Goal: Task Accomplishment & Management: Complete application form

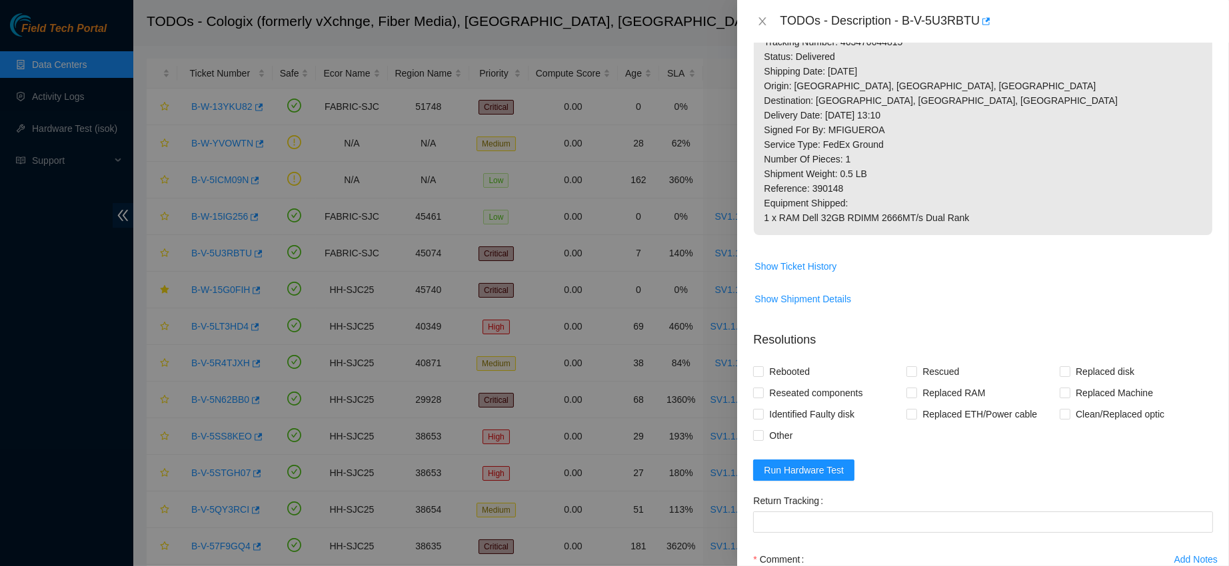
scroll to position [597, 0]
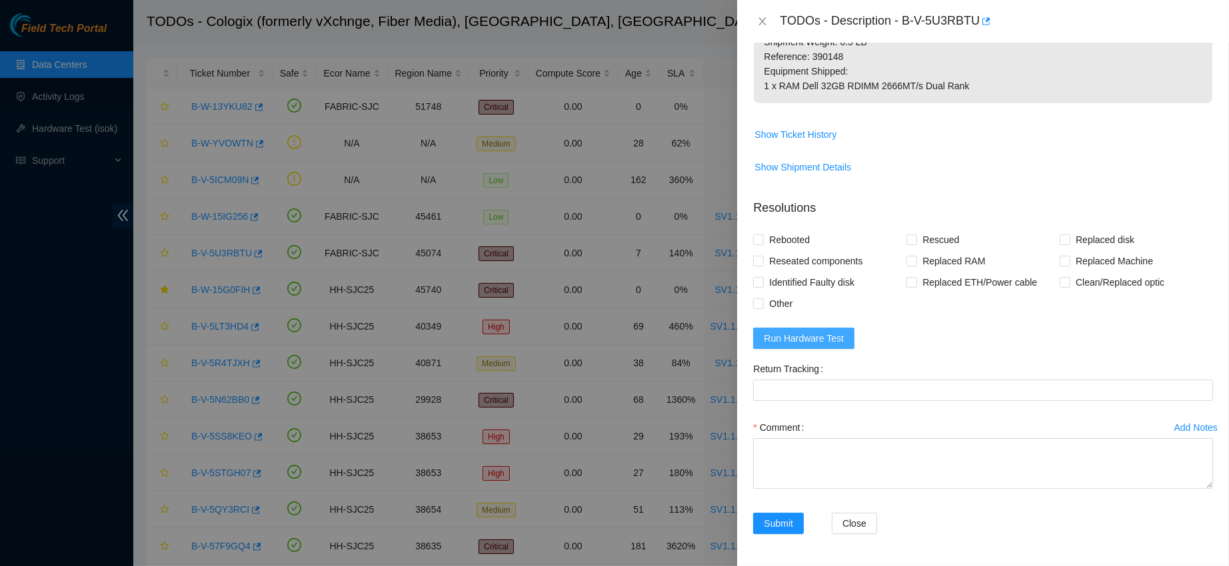
click at [773, 332] on span "Run Hardware Test" at bounding box center [804, 338] width 80 height 15
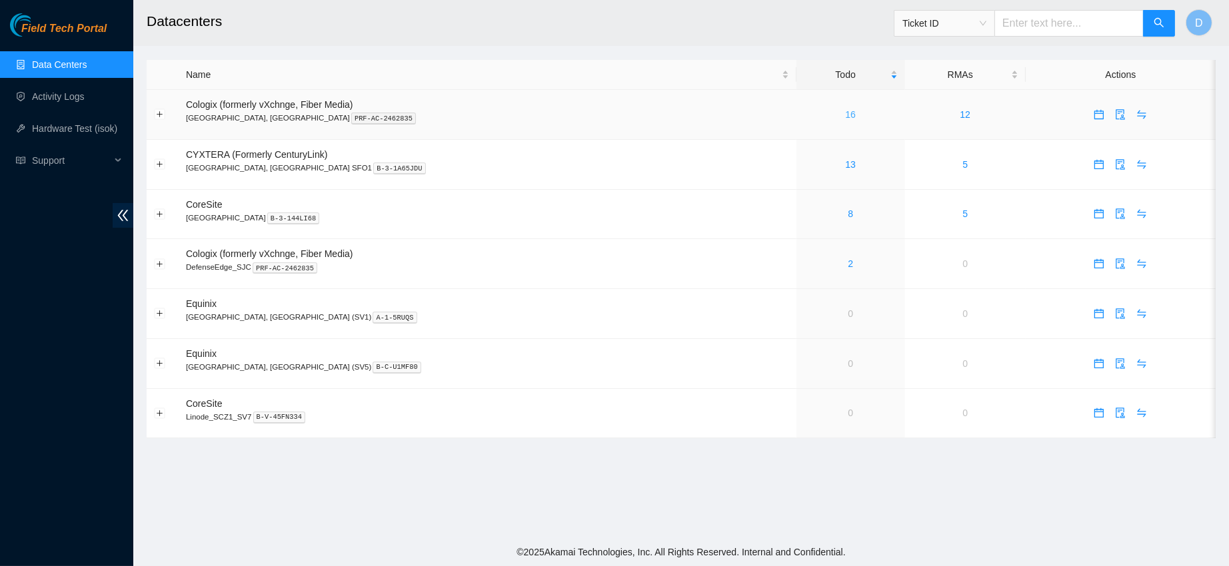
click at [845, 113] on link "16" at bounding box center [850, 114] width 11 height 11
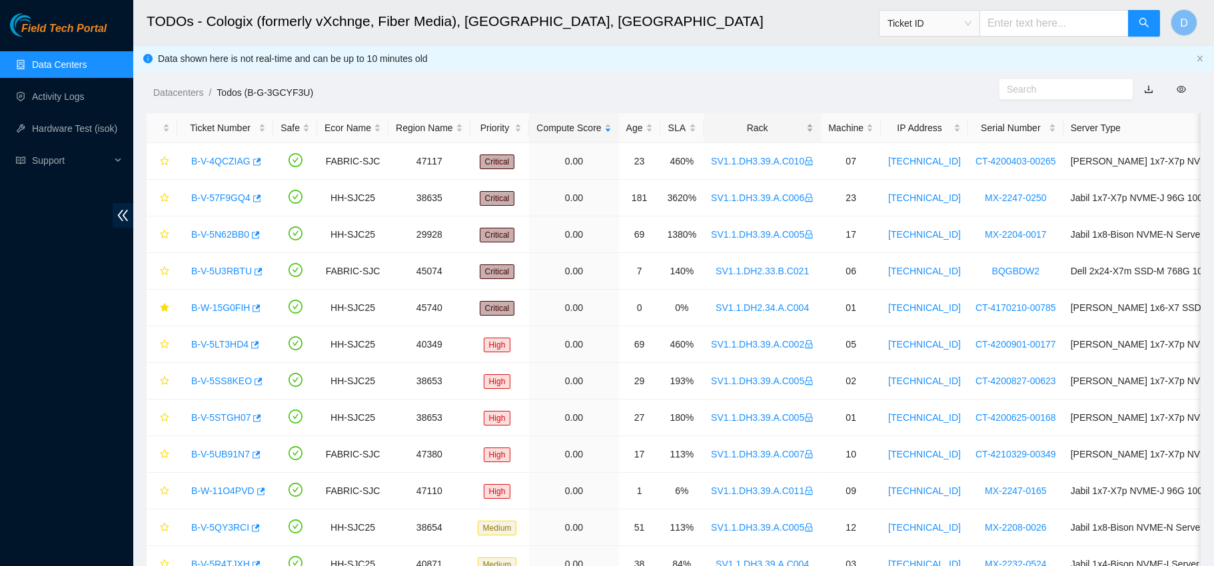
click at [738, 128] on div "Rack" at bounding box center [762, 128] width 103 height 15
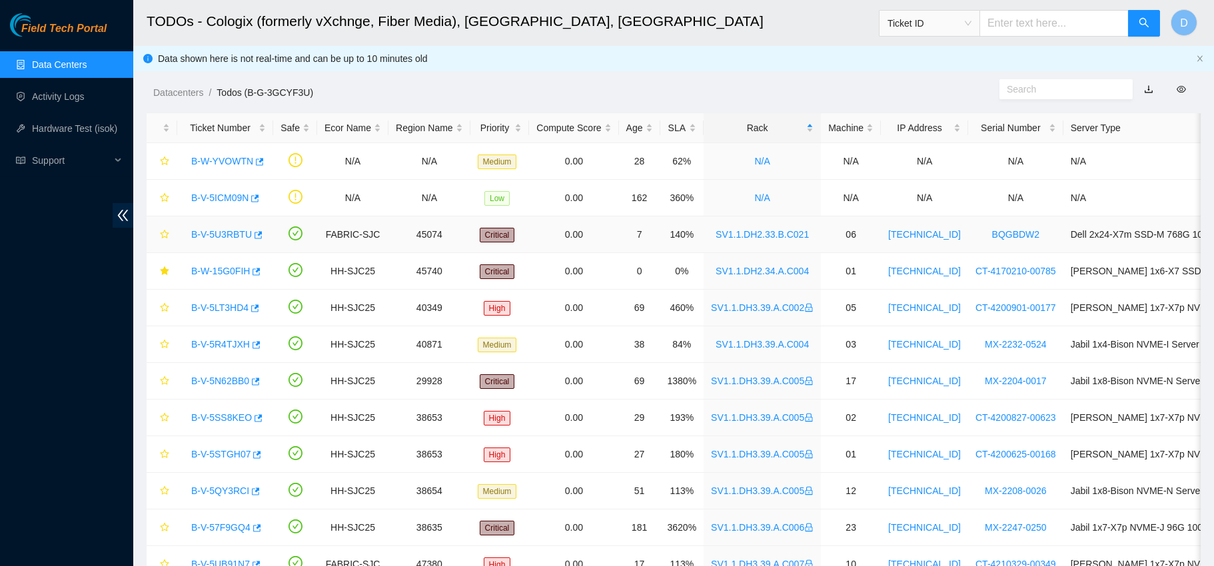
click at [225, 234] on link "B-V-5U3RBTU" at bounding box center [221, 234] width 61 height 11
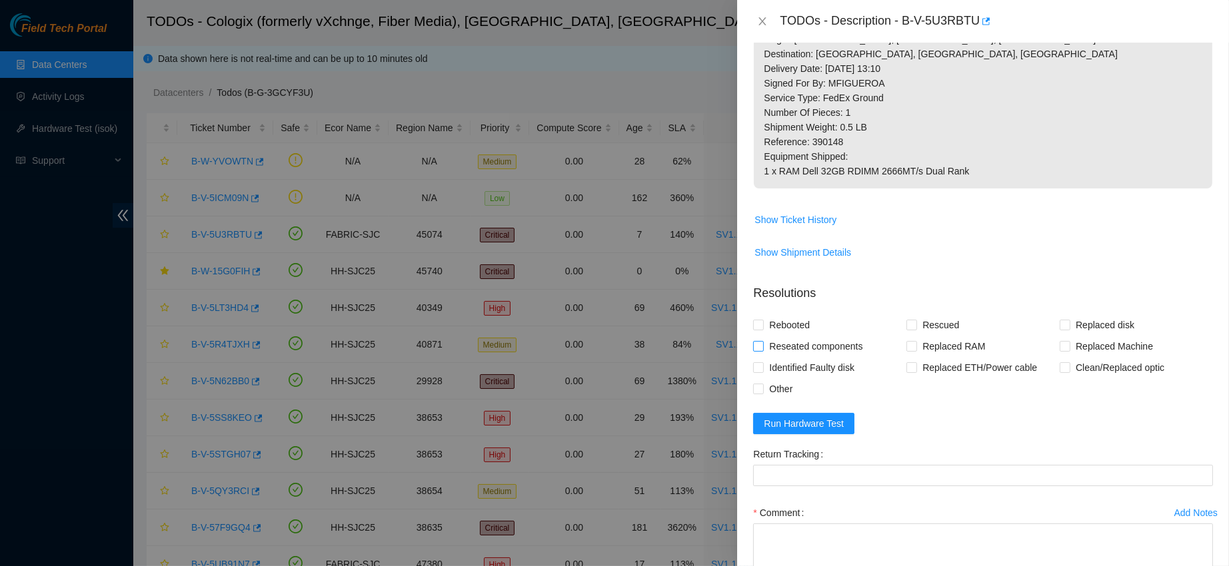
scroll to position [511, 0]
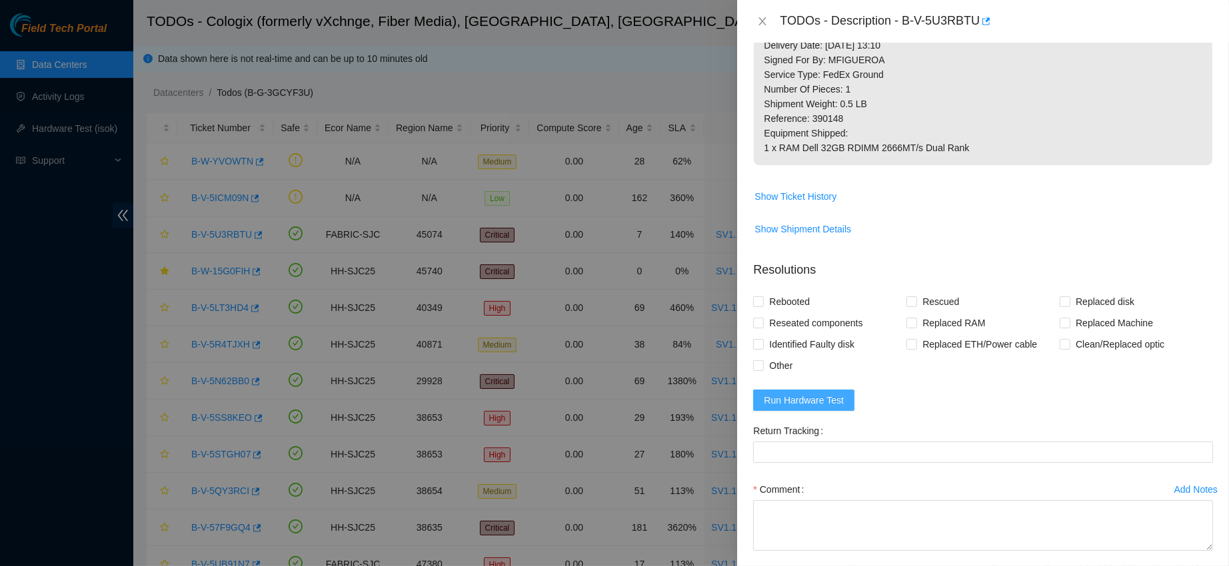
click at [804, 408] on span "Run Hardware Test" at bounding box center [804, 400] width 80 height 15
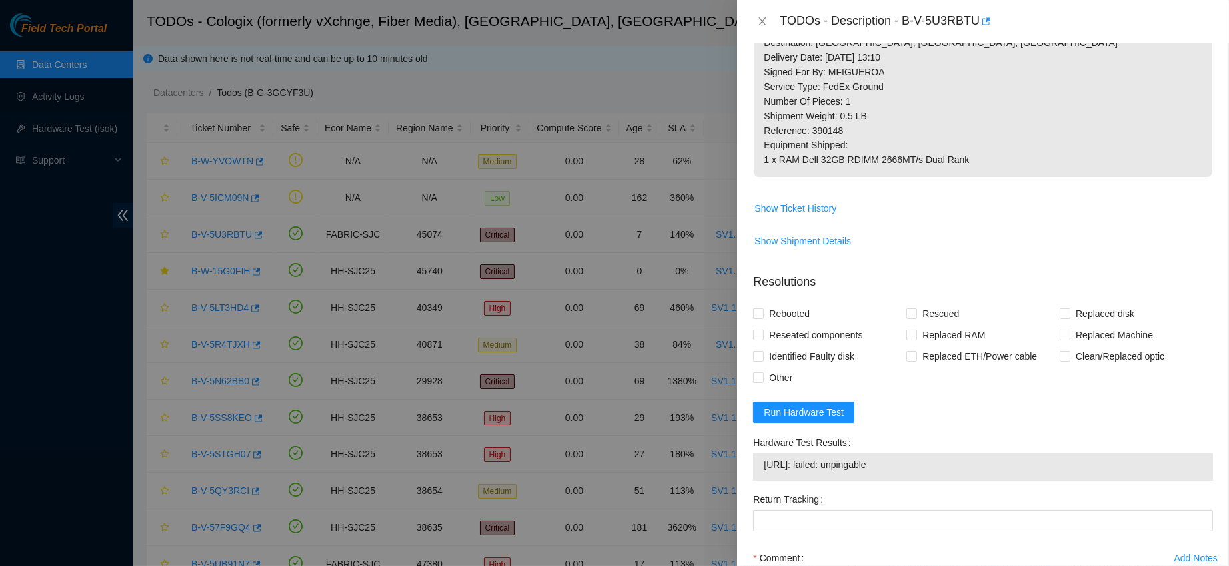
scroll to position [517, 0]
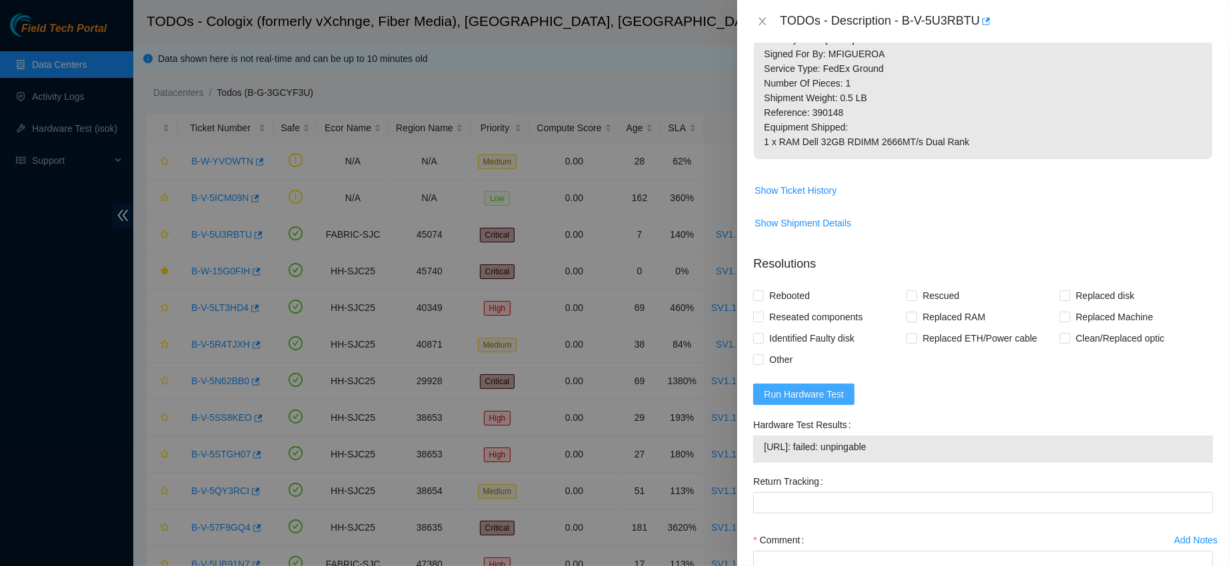
click at [808, 405] on button "Run Hardware Test" at bounding box center [803, 394] width 101 height 21
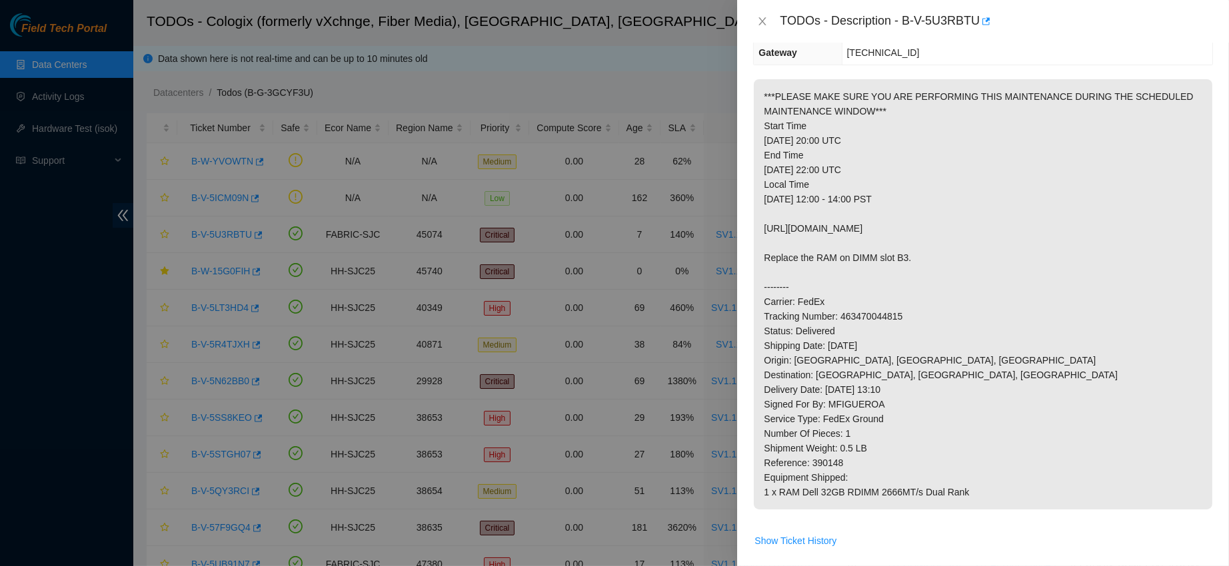
scroll to position [162, 0]
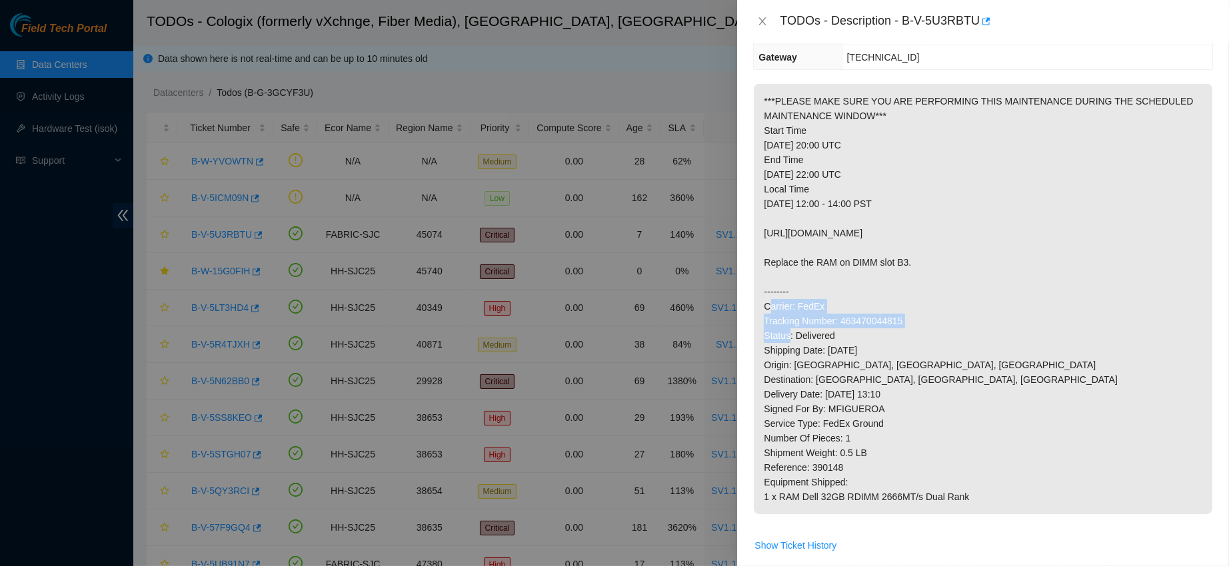
drag, startPoint x: 764, startPoint y: 233, endPoint x: 1005, endPoint y: 231, distance: 241.2
click at [1005, 231] on p "***PLEASE MAKE SURE YOU ARE PERFORMING THIS MAINTENANCE DURING THE SCHEDULED MA…" at bounding box center [983, 299] width 458 height 430
copy p "[URL][DOMAIN_NAME]"
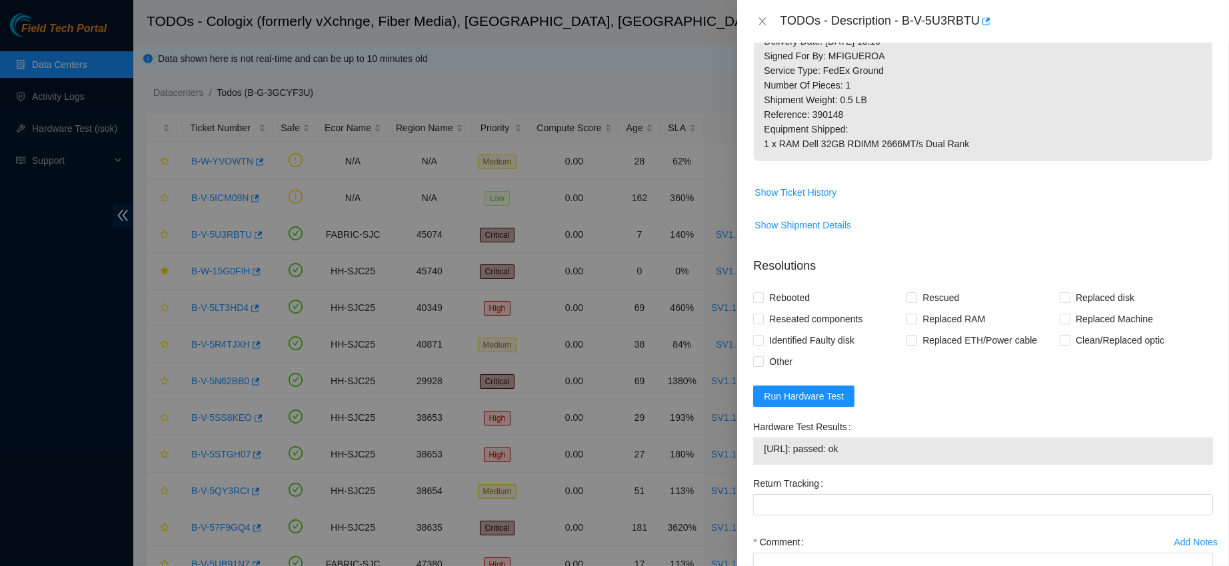
scroll to position [654, 0]
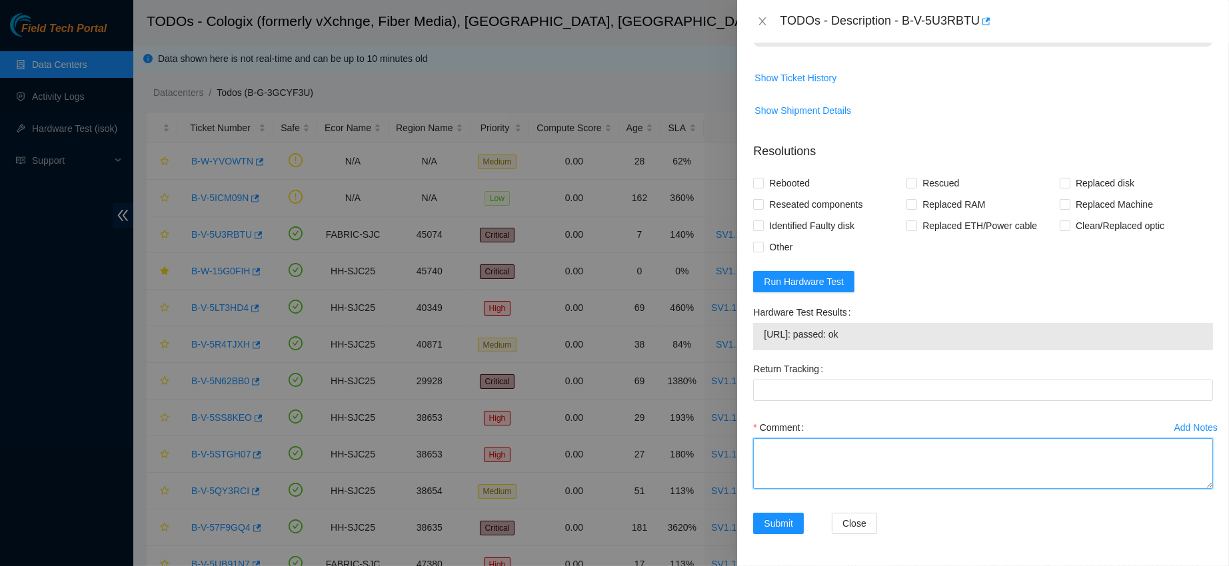
click at [763, 449] on textarea "Comment" at bounding box center [983, 463] width 460 height 51
paste textarea "HMA84GR7JJR4N"
click at [818, 340] on span "[URL]: passed: ok" at bounding box center [983, 334] width 438 height 15
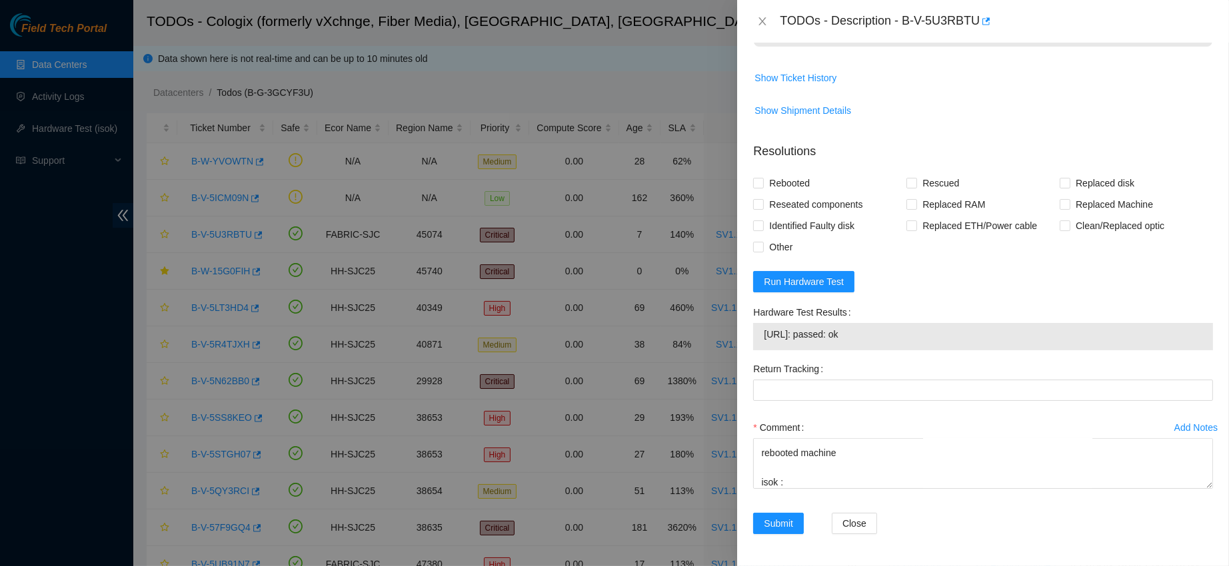
click at [818, 340] on span "[URL]: passed: ok" at bounding box center [983, 334] width 438 height 15
copy span "[URL]: passed: ok"
click at [812, 484] on textarea "contacted nocc to confirm that ticket was safe verified sn on machine connected…" at bounding box center [983, 463] width 460 height 51
paste textarea "[URL]: passed: ok"
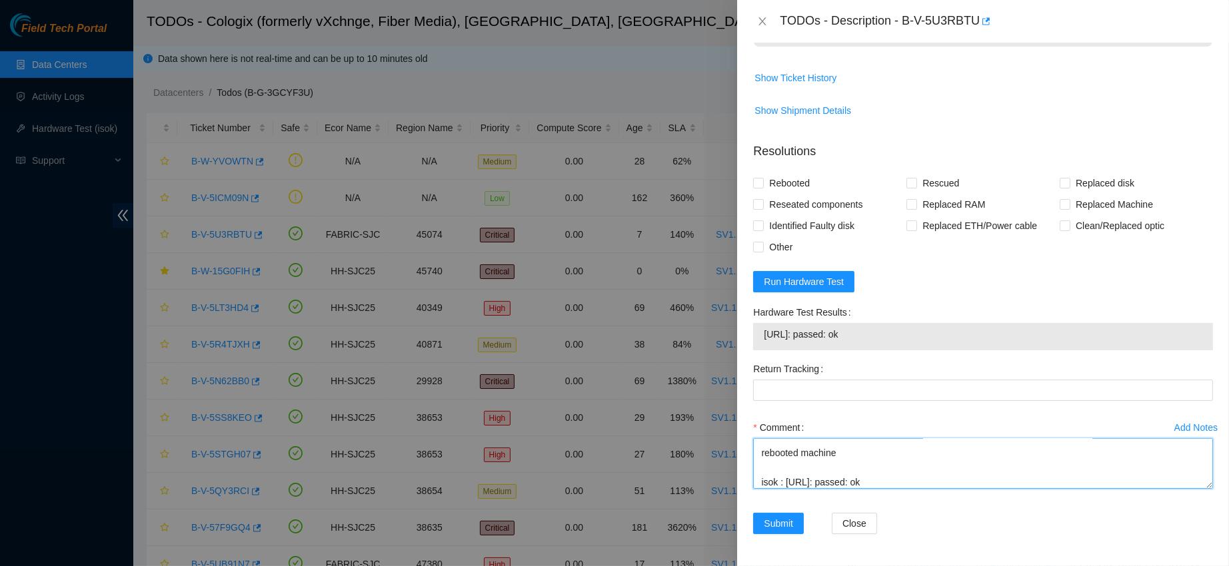
scroll to position [275, 0]
type textarea "contacted nocc to confirm that ticket was safe verified sn on machine connected…"
click at [918, 202] on span "Replaced RAM" at bounding box center [953, 204] width 73 height 21
click at [915, 202] on input "Replaced RAM" at bounding box center [910, 203] width 9 height 9
checkbox input "true"
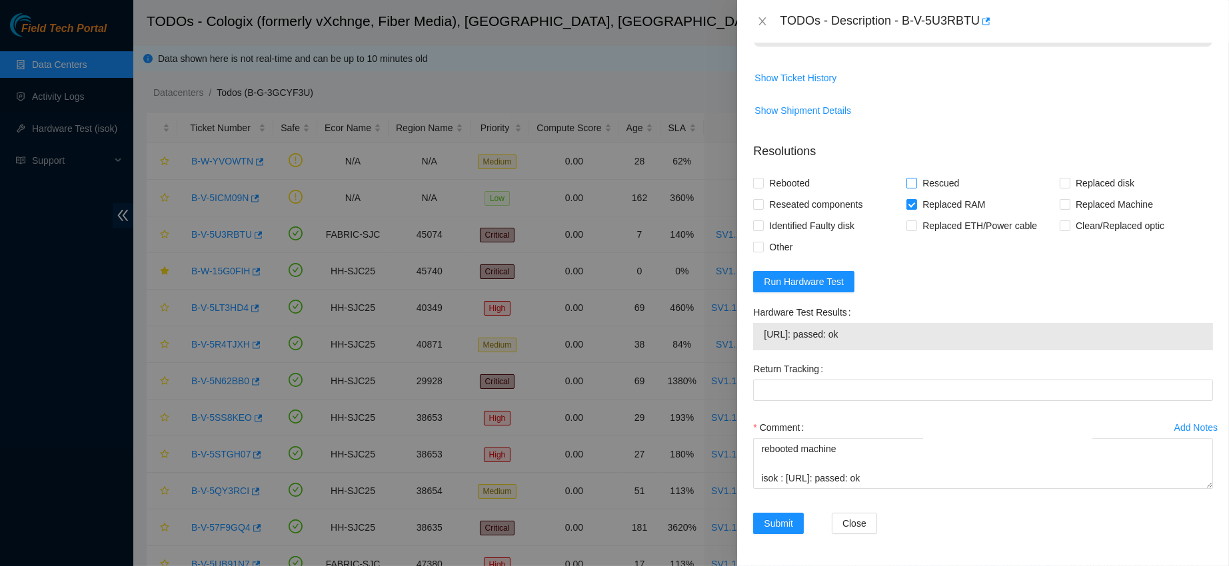
click at [917, 184] on span "Rescued" at bounding box center [940, 183] width 47 height 21
click at [913, 184] on input "Rescued" at bounding box center [910, 182] width 9 height 9
click at [913, 184] on label "Rescued" at bounding box center [935, 183] width 58 height 21
click at [913, 184] on input "Rescued" at bounding box center [910, 182] width 9 height 9
checkbox input "false"
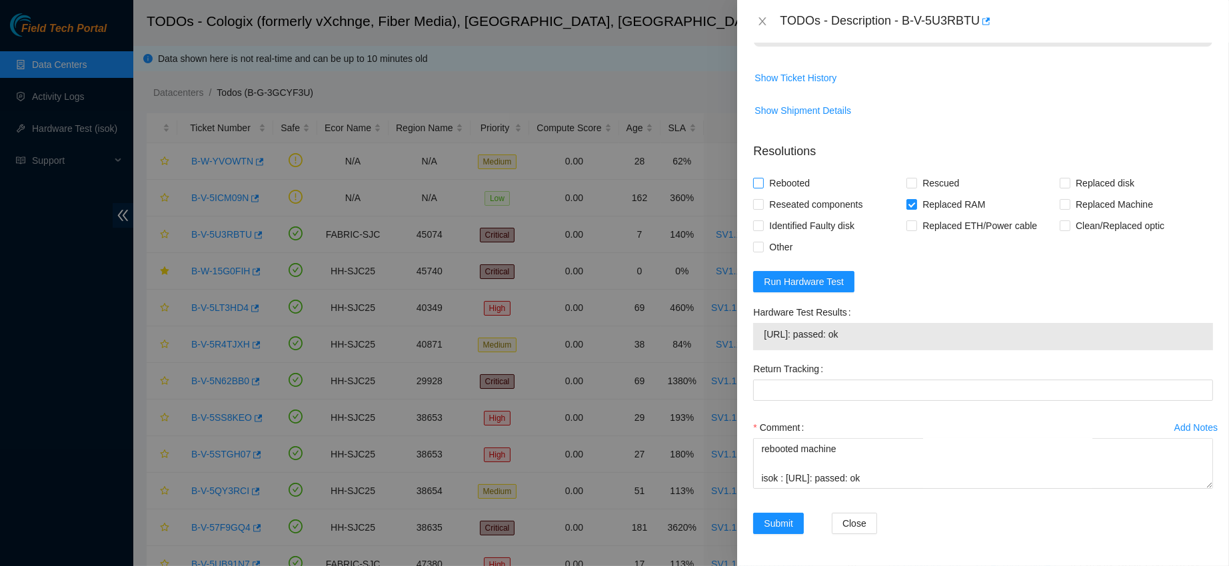
click at [764, 179] on span "Rebooted" at bounding box center [789, 183] width 51 height 21
click at [762, 179] on input "Rebooted" at bounding box center [757, 182] width 9 height 9
checkbox input "true"
click at [774, 200] on span "Reseated components" at bounding box center [816, 204] width 104 height 21
click at [762, 200] on input "Reseated components" at bounding box center [757, 203] width 9 height 9
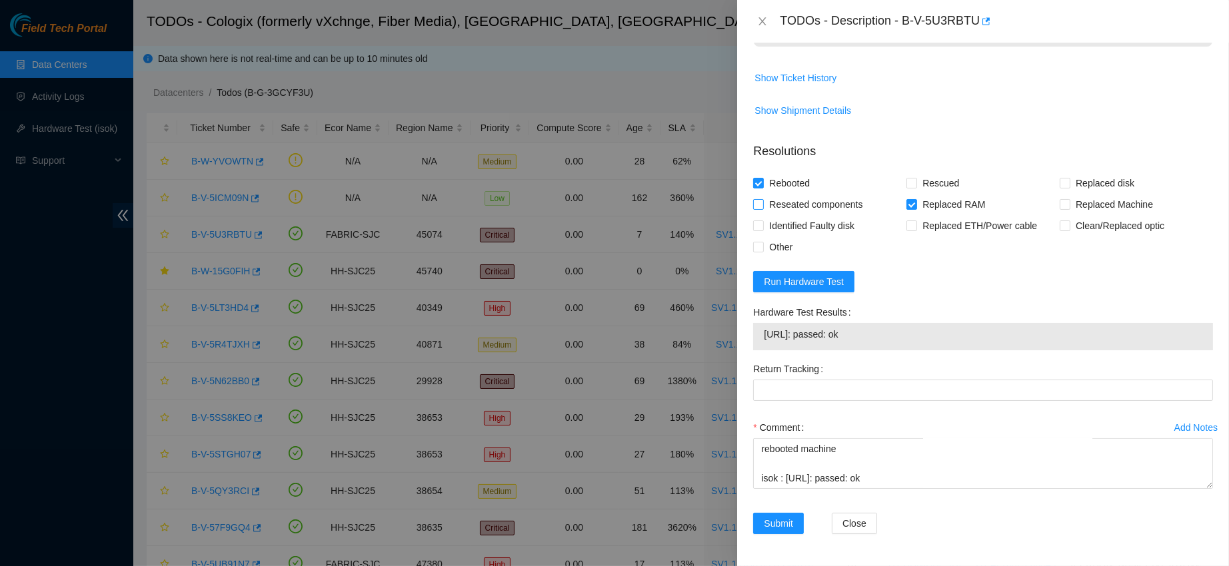
checkbox input "true"
drag, startPoint x: 880, startPoint y: 480, endPoint x: 704, endPoint y: 322, distance: 236.4
click at [704, 322] on div "TODOs - Description - B-V-5U3RBTU Problem Type Hardware Rack Number SV1.1.DH2.3…" at bounding box center [614, 283] width 1229 height 566
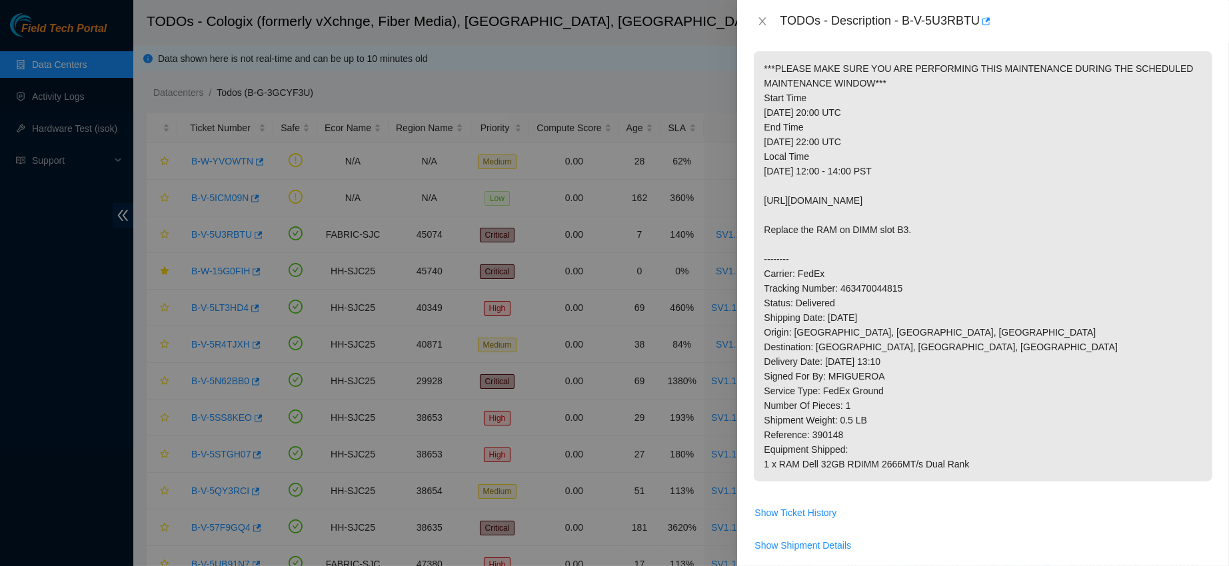
scroll to position [197, 0]
click at [877, 283] on p "***PLEASE MAKE SURE YOU ARE PERFORMING THIS MAINTENANCE DURING THE SCHEDULED MA…" at bounding box center [983, 264] width 458 height 430
copy p "463470044815"
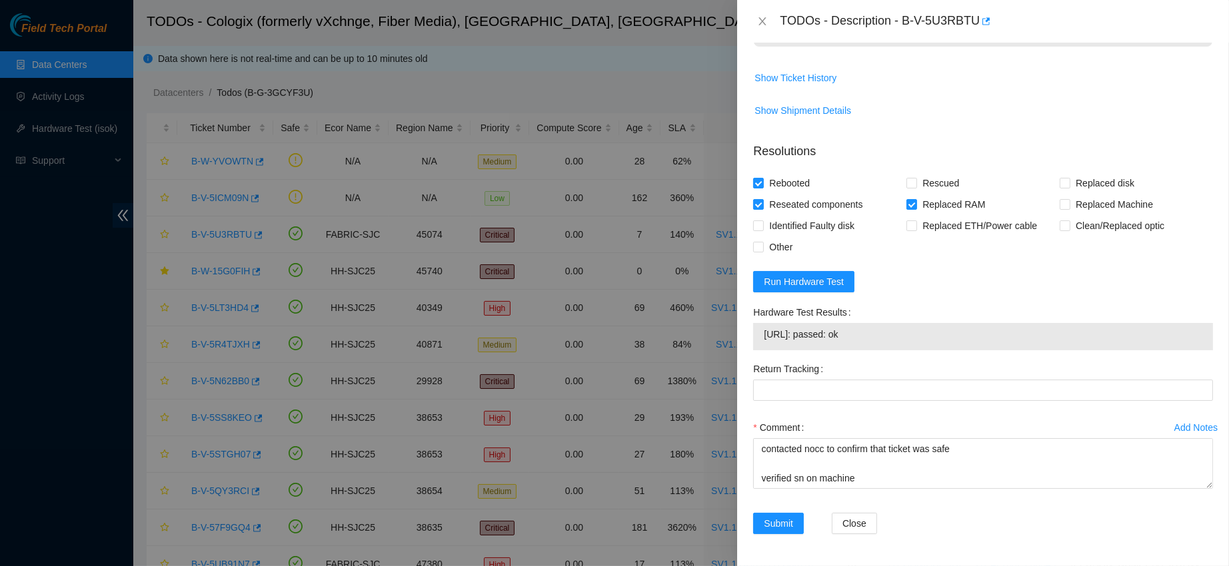
scroll to position [654, 0]
click at [829, 393] on Tracking "Return Tracking" at bounding box center [983, 390] width 460 height 21
paste Tracking "463470044815"
click at [804, 384] on Tracking "463470044815" at bounding box center [983, 390] width 460 height 21
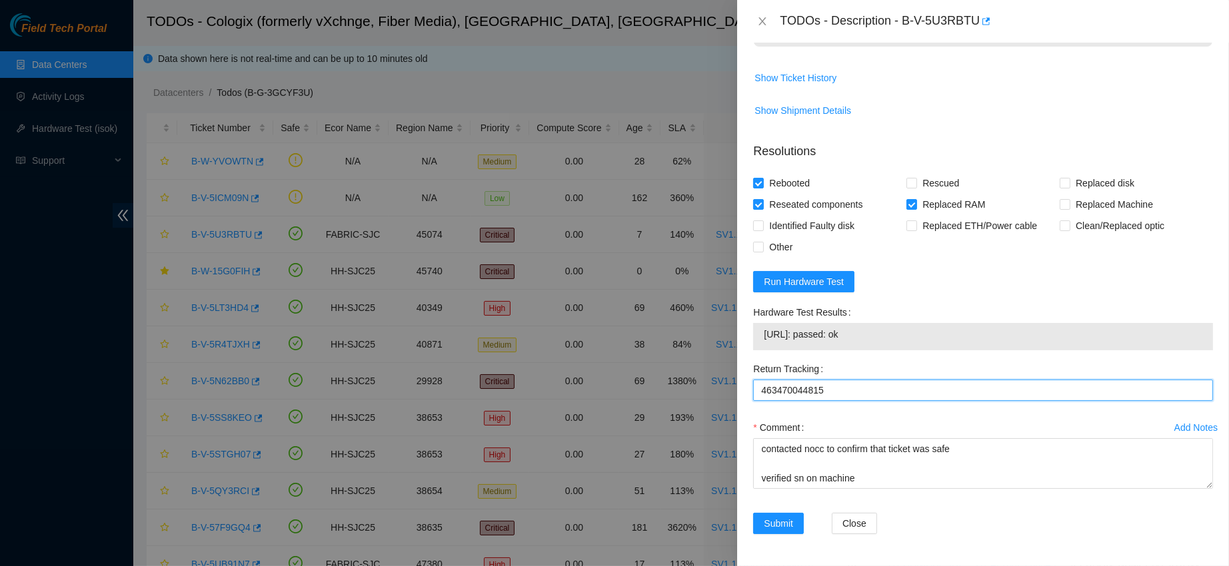
click at [804, 384] on Tracking "463470044815" at bounding box center [983, 390] width 460 height 21
type Tracking "463470044826"
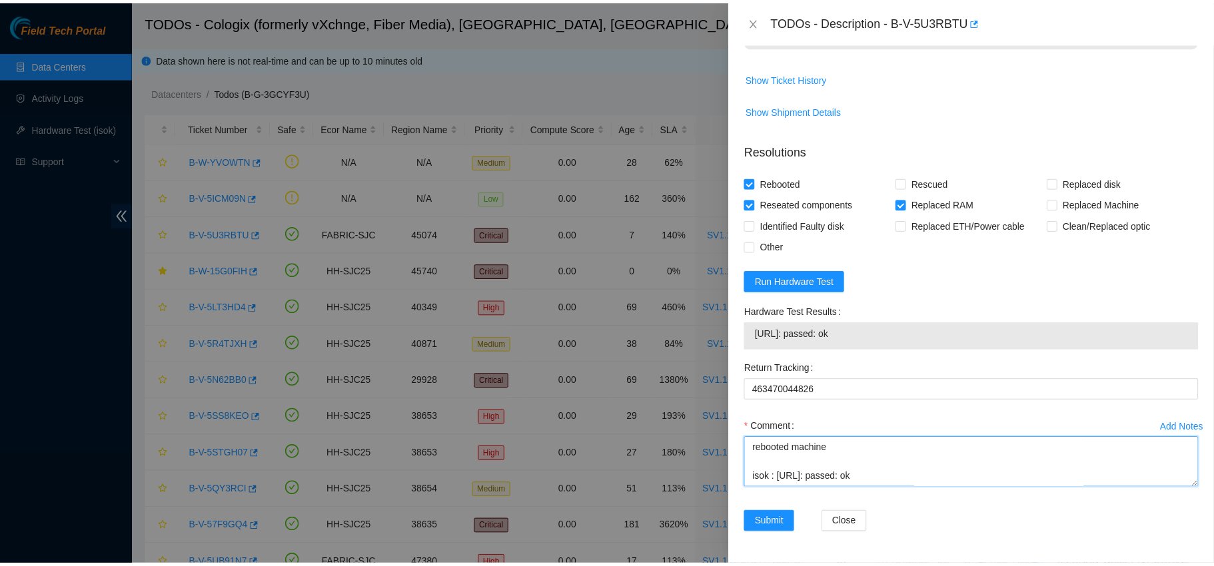
scroll to position [0, 0]
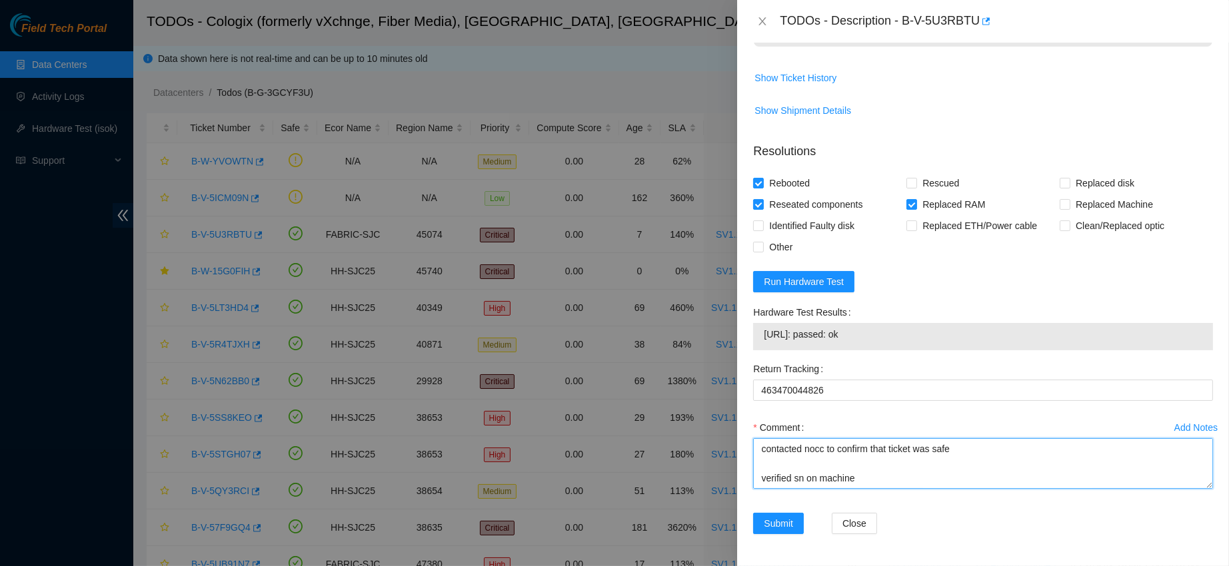
drag, startPoint x: 903, startPoint y: 472, endPoint x: 728, endPoint y: 396, distance: 191.6
click at [728, 396] on div "TODOs - Description - B-V-5U3RBTU Problem Type Hardware Rack Number SV1.1.DH2.3…" at bounding box center [614, 283] width 1229 height 566
click at [776, 518] on span "Submit" at bounding box center [778, 523] width 29 height 15
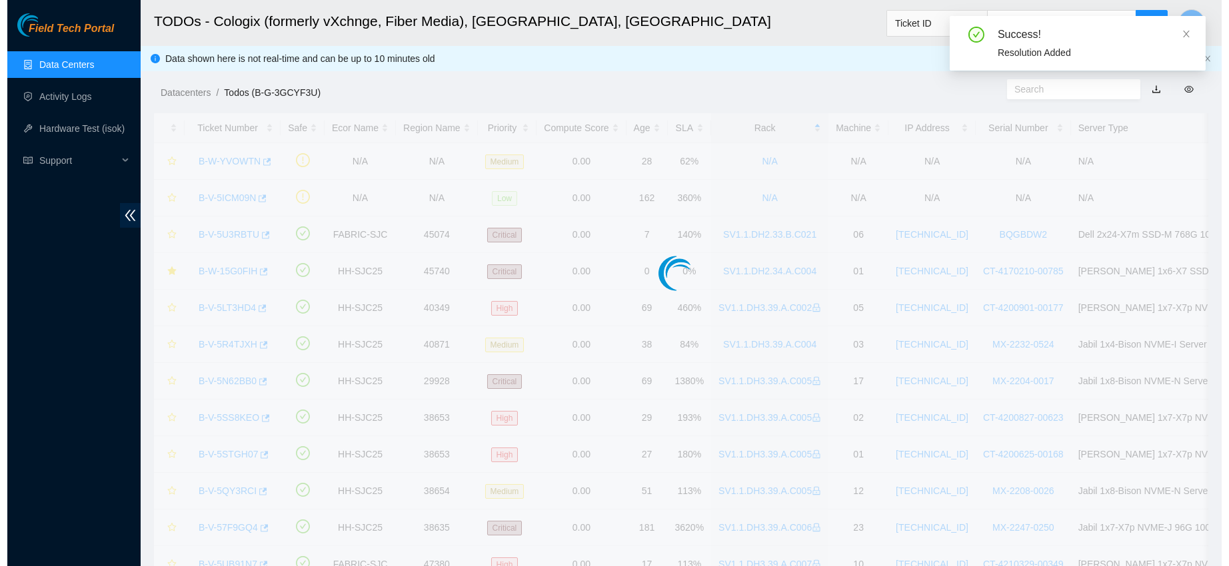
scroll to position [376, 0]
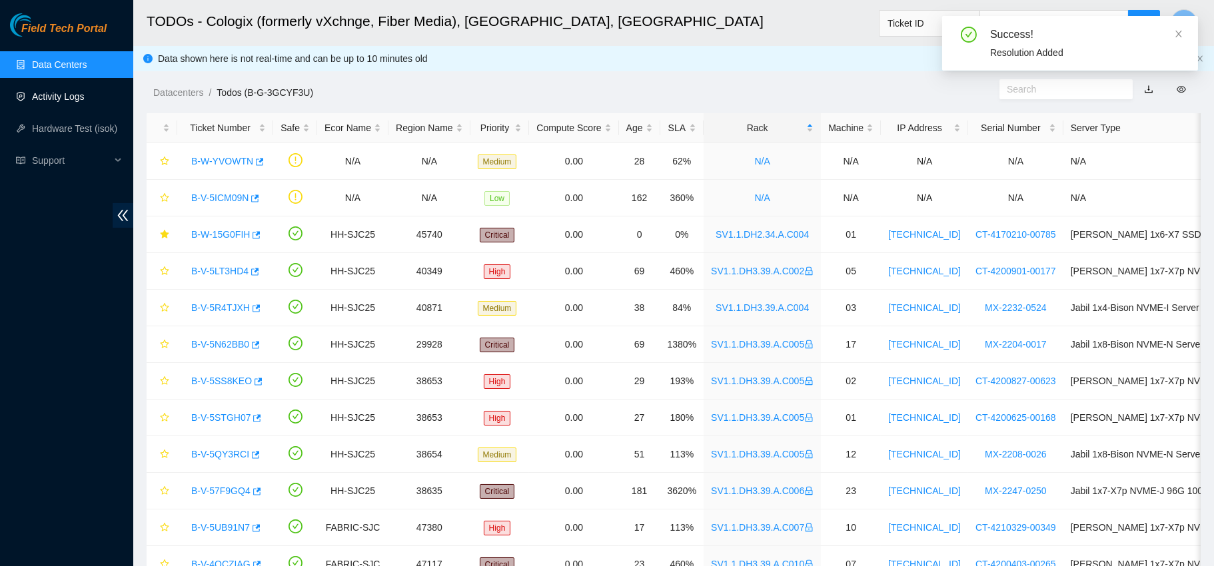
click at [67, 97] on link "Activity Logs" at bounding box center [58, 96] width 53 height 11
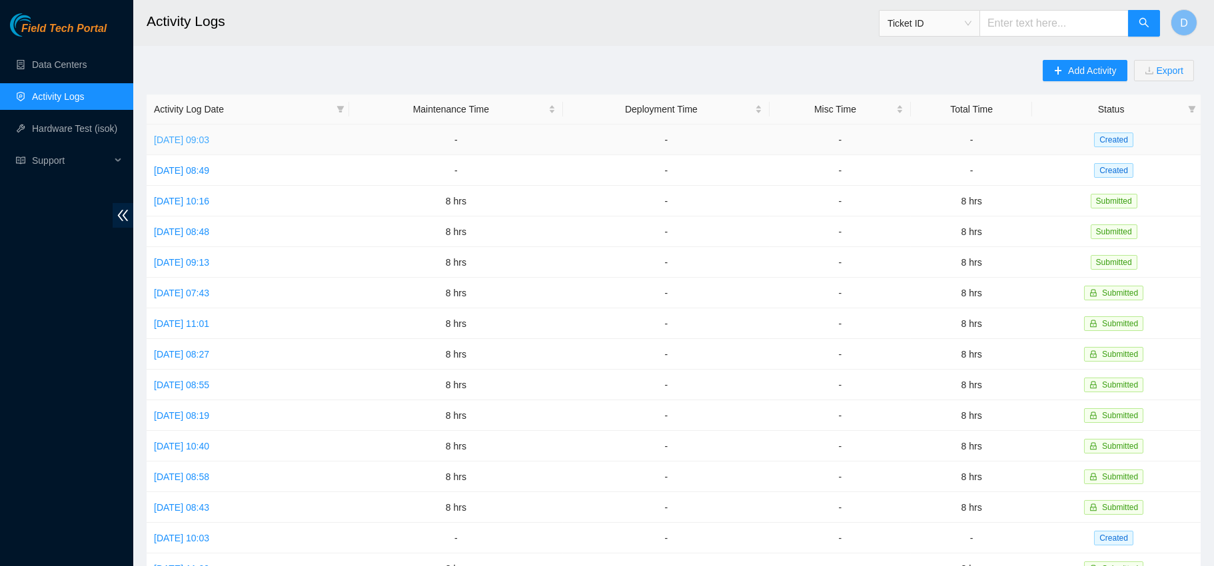
click at [192, 135] on link "[DATE] 09:03" at bounding box center [181, 140] width 55 height 11
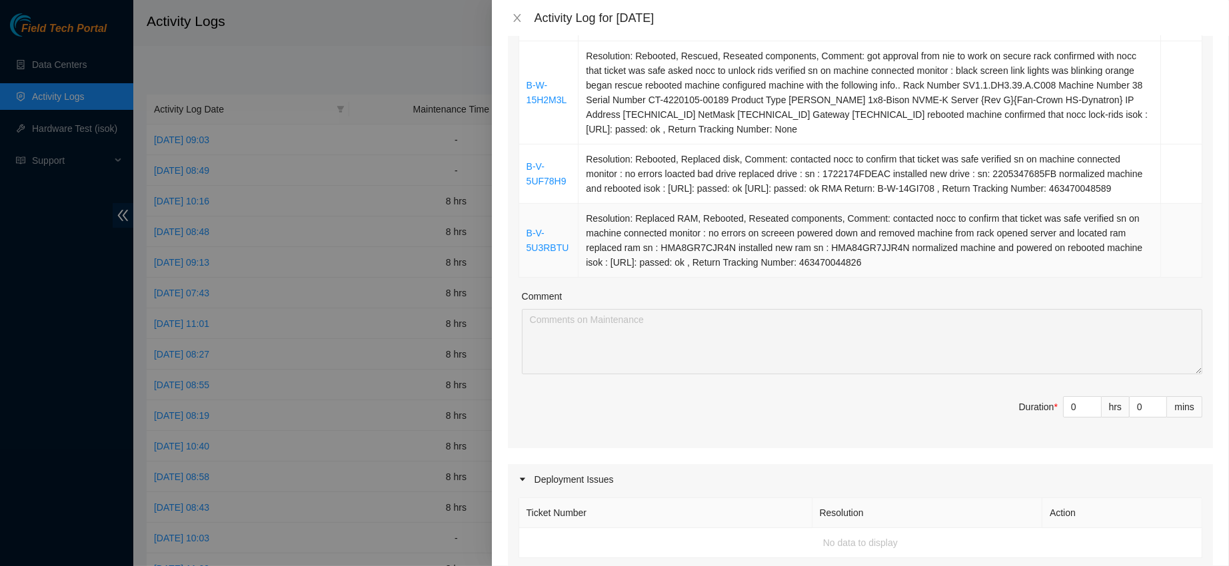
scroll to position [504, 0]
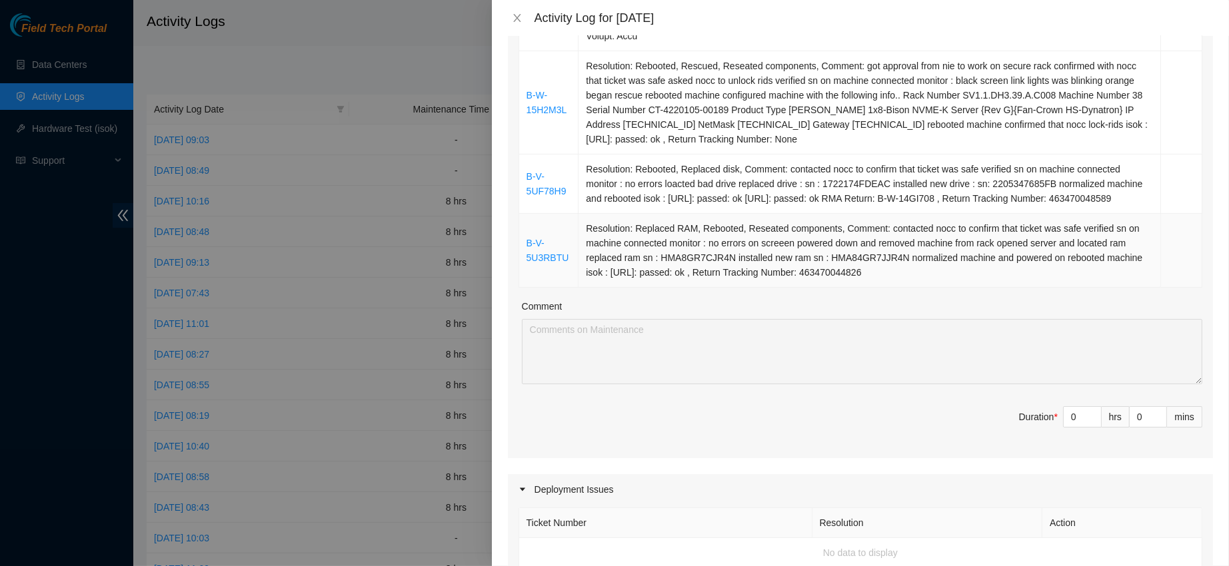
drag, startPoint x: 582, startPoint y: 241, endPoint x: 883, endPoint y: 288, distance: 304.8
click at [883, 288] on td "Resolution: Replaced RAM, Rebooted, Reseated components, Comment: contacted noc…" at bounding box center [869, 251] width 582 height 74
copy td "Resolution: Replaced RAM, Rebooted, Reseated components, Comment: contacted noc…"
drag, startPoint x: 524, startPoint y: 253, endPoint x: 562, endPoint y: 281, distance: 47.2
click at [562, 281] on td "B-V-5U3RBTU" at bounding box center [549, 251] width 60 height 74
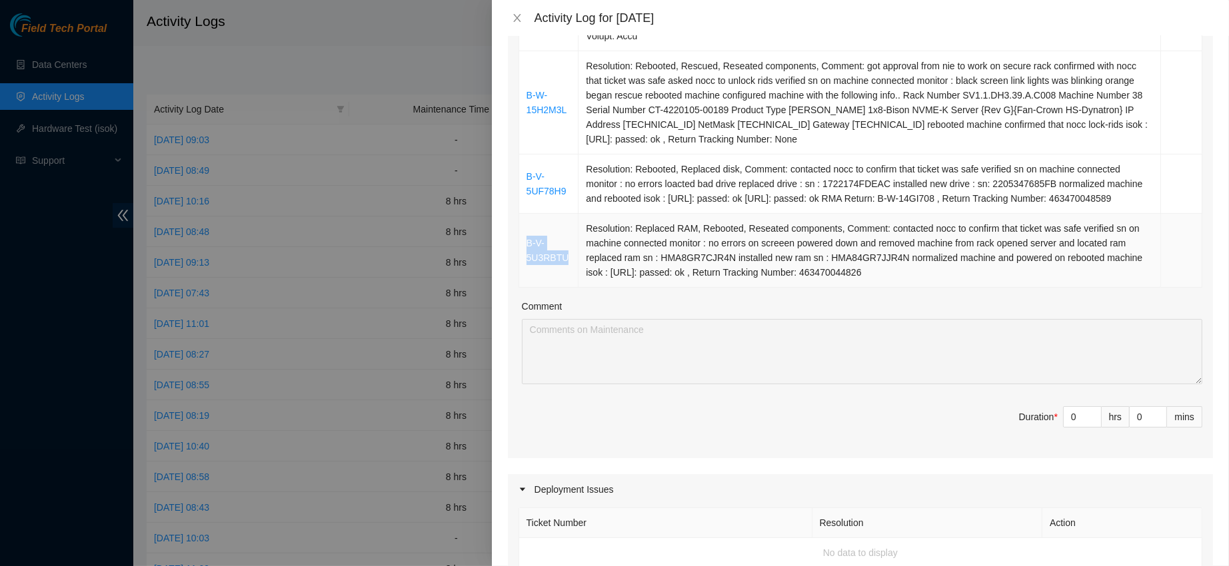
copy link "B-V-5U3RBTU"
click at [519, 18] on icon "close" at bounding box center [517, 18] width 11 height 11
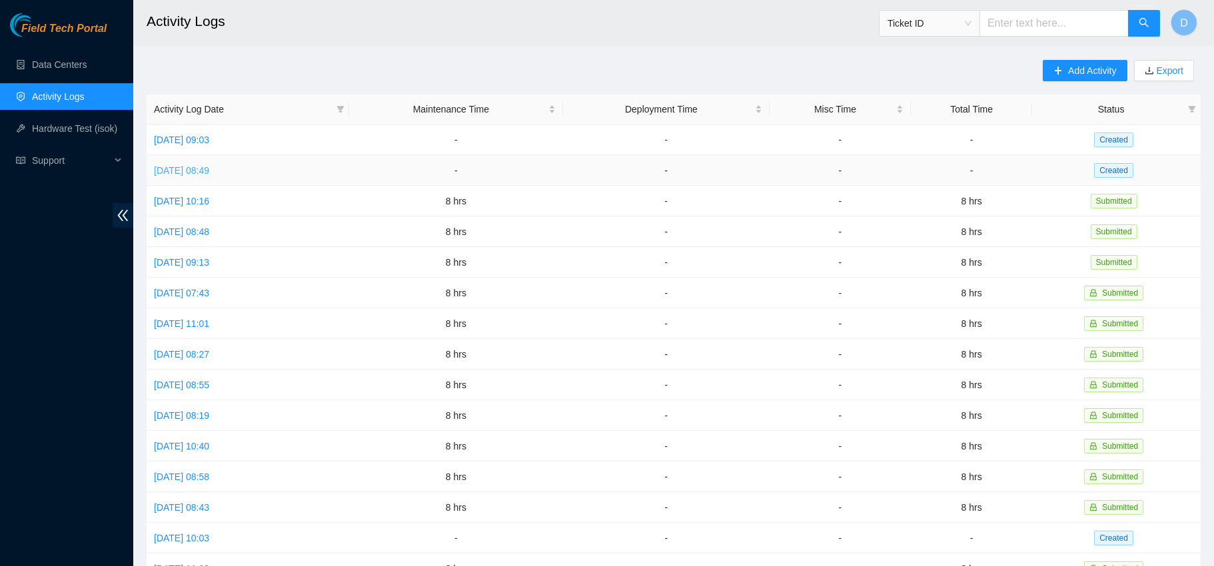
click at [174, 175] on link "[DATE] 08:49" at bounding box center [181, 170] width 55 height 11
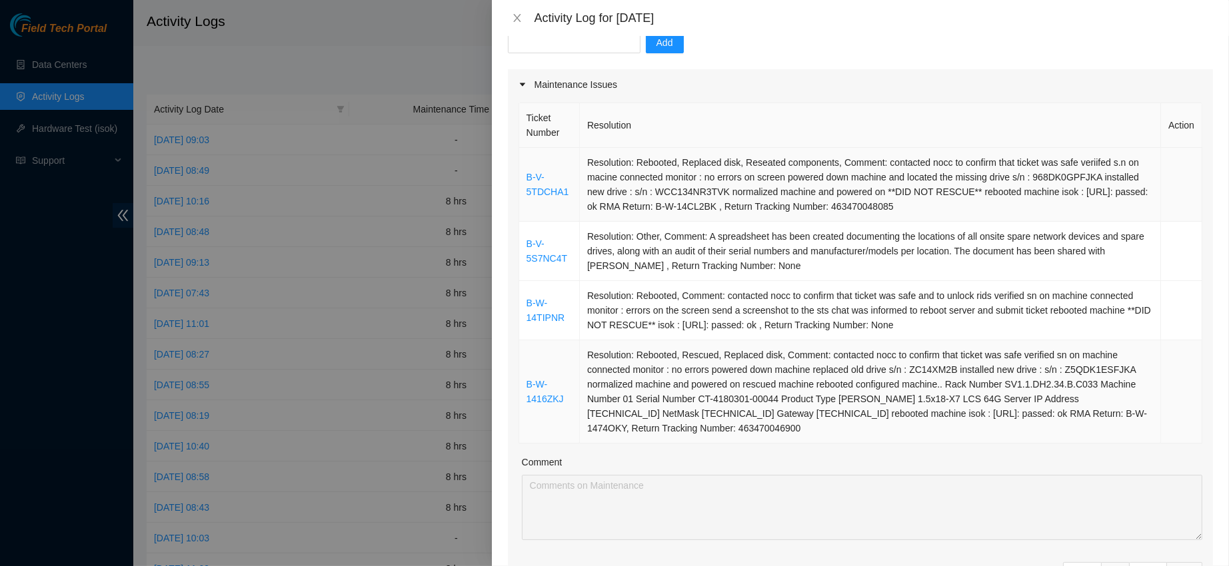
scroll to position [120, 0]
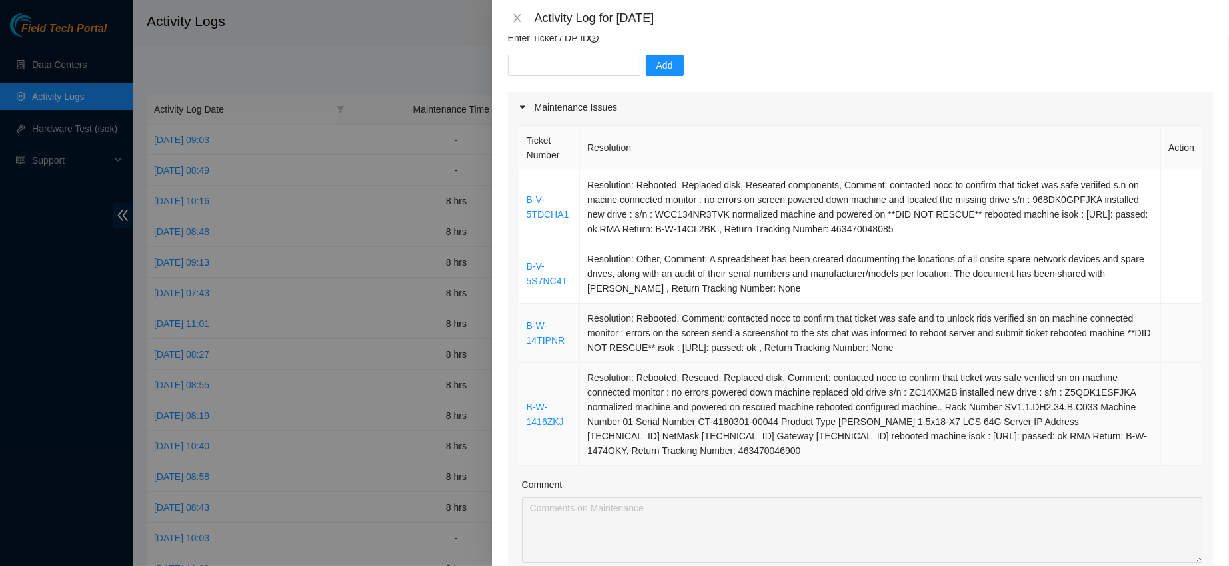
drag, startPoint x: 528, startPoint y: 183, endPoint x: 721, endPoint y: 363, distance: 263.5
click at [721, 363] on tbody "B-V-5TDCHA1 Resolution: Rebooted, Replaced disk, Reseated components, Comment: …" at bounding box center [860, 319] width 683 height 296
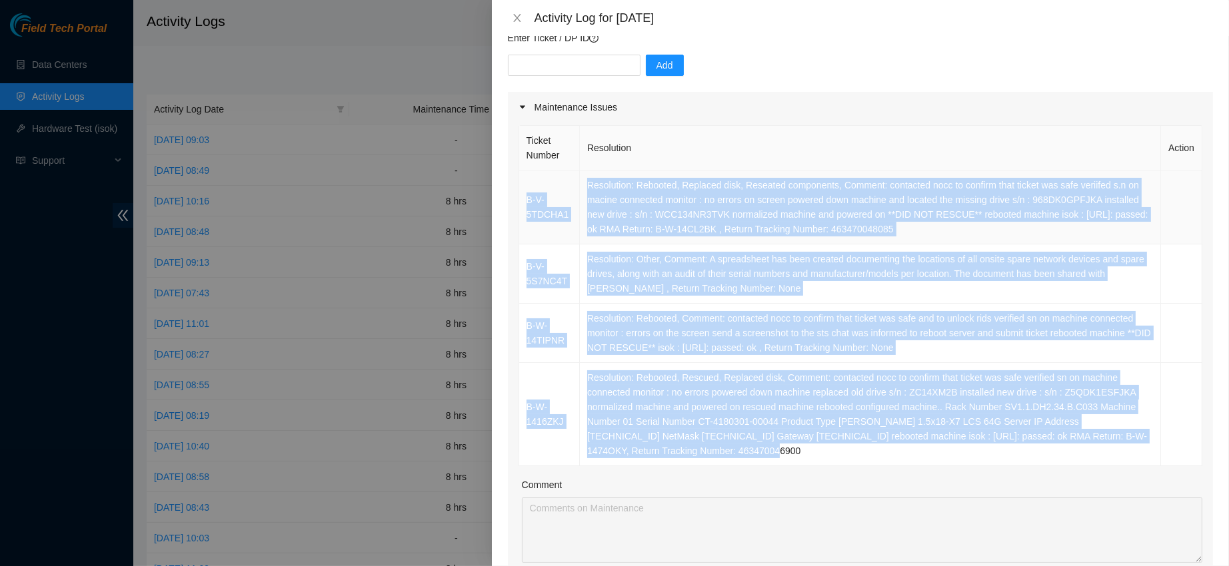
drag, startPoint x: 684, startPoint y: 460, endPoint x: 524, endPoint y: 189, distance: 314.5
click at [524, 189] on tbody "B-V-5TDCHA1 Resolution: Rebooted, Replaced disk, Reseated components, Comment: …" at bounding box center [860, 319] width 683 height 296
copy tbody "B-V-5TDCHA1 Resolution: Rebooted, Replaced disk, Reseated components, Comment: …"
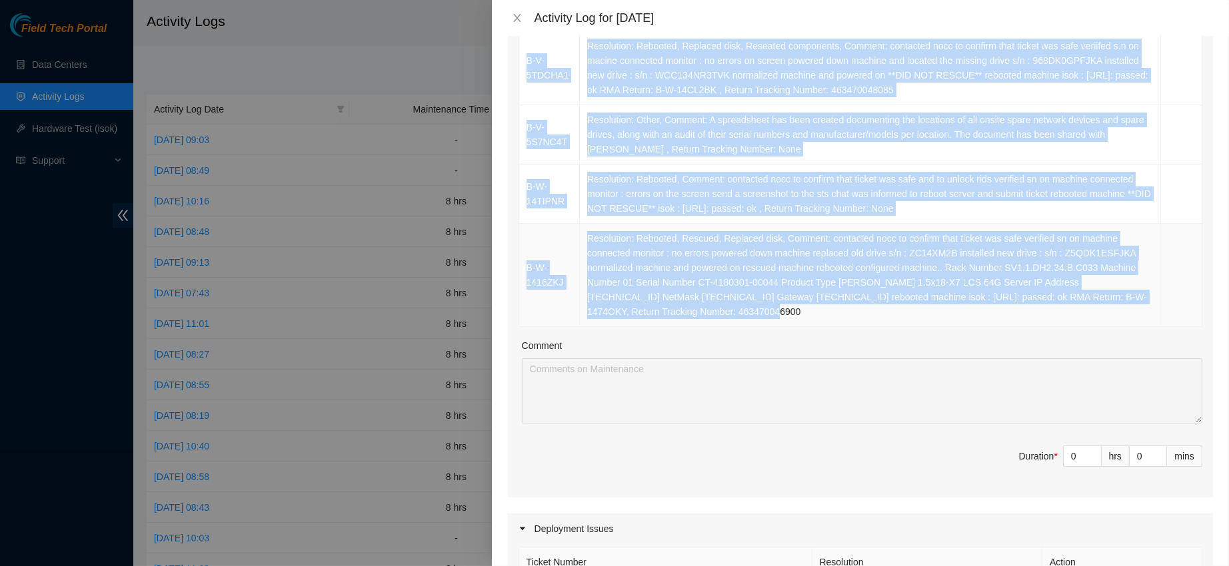
scroll to position [291, 0]
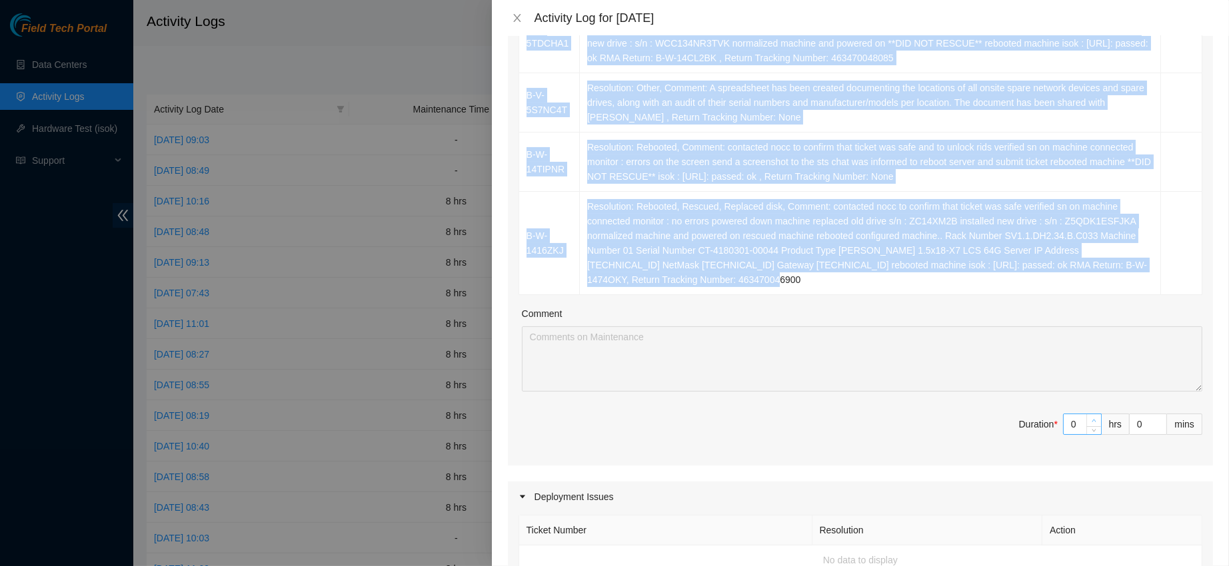
type input "1"
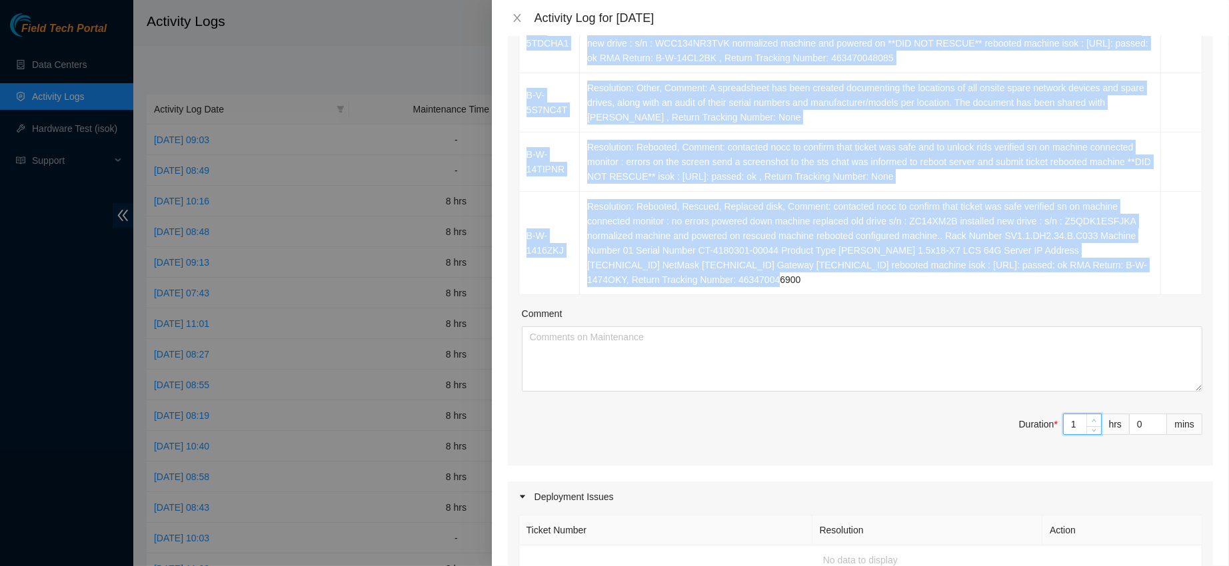
click at [1086, 414] on span "Increase Value" at bounding box center [1093, 420] width 15 height 12
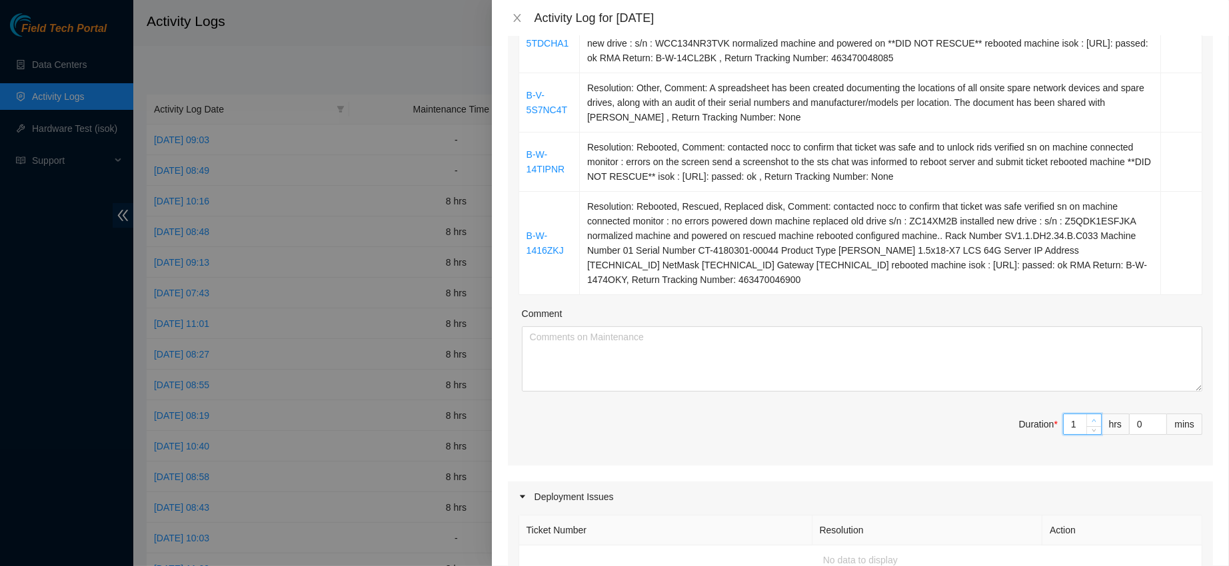
type input "2"
click at [1086, 414] on span "Increase Value" at bounding box center [1093, 420] width 15 height 12
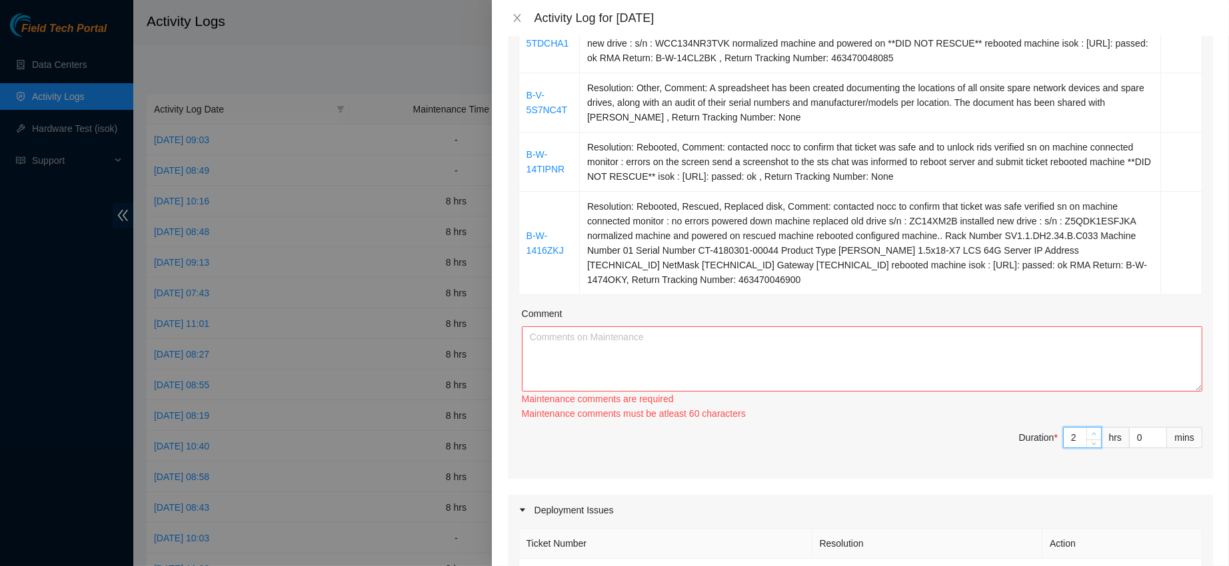
type input "3"
click at [1078, 414] on div "Ticket Number Resolution Action B-V-5TDCHA1 Resolution: Rebooted, Replaced disk…" at bounding box center [860, 215] width 705 height 528
click at [1079, 427] on div "3" at bounding box center [1082, 437] width 39 height 21
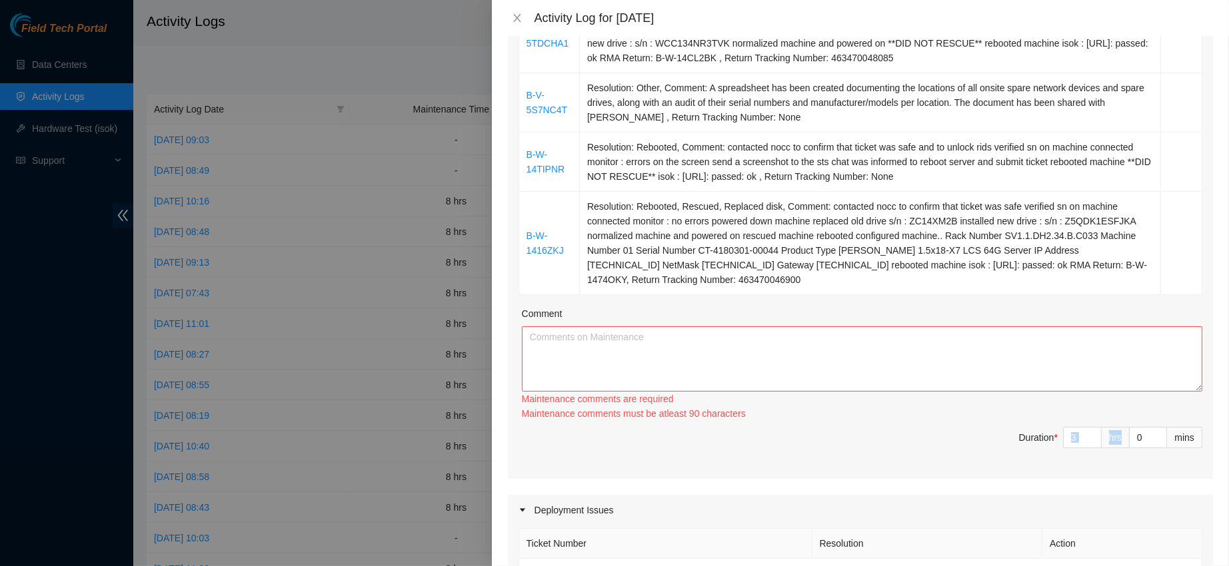
click at [1079, 427] on div "3" at bounding box center [1082, 437] width 39 height 21
type input "4"
click at [1090, 430] on span "up" at bounding box center [1094, 434] width 8 height 8
type input "5"
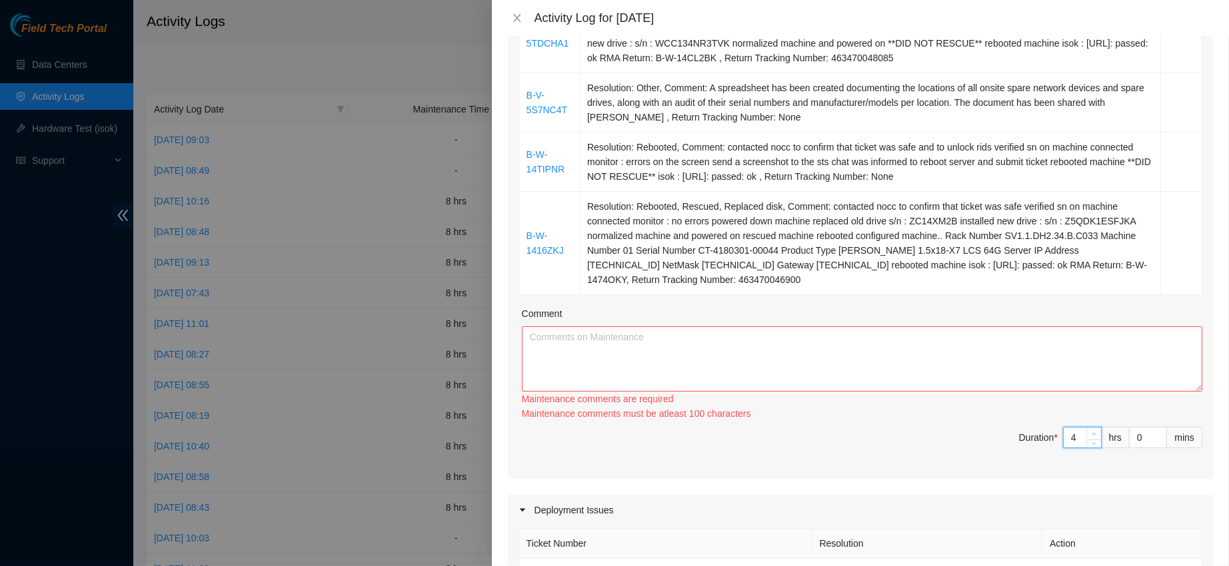
type input "5"
click at [1090, 430] on span "up" at bounding box center [1094, 434] width 8 height 8
type input "6"
click at [1090, 430] on span "up" at bounding box center [1094, 434] width 8 height 8
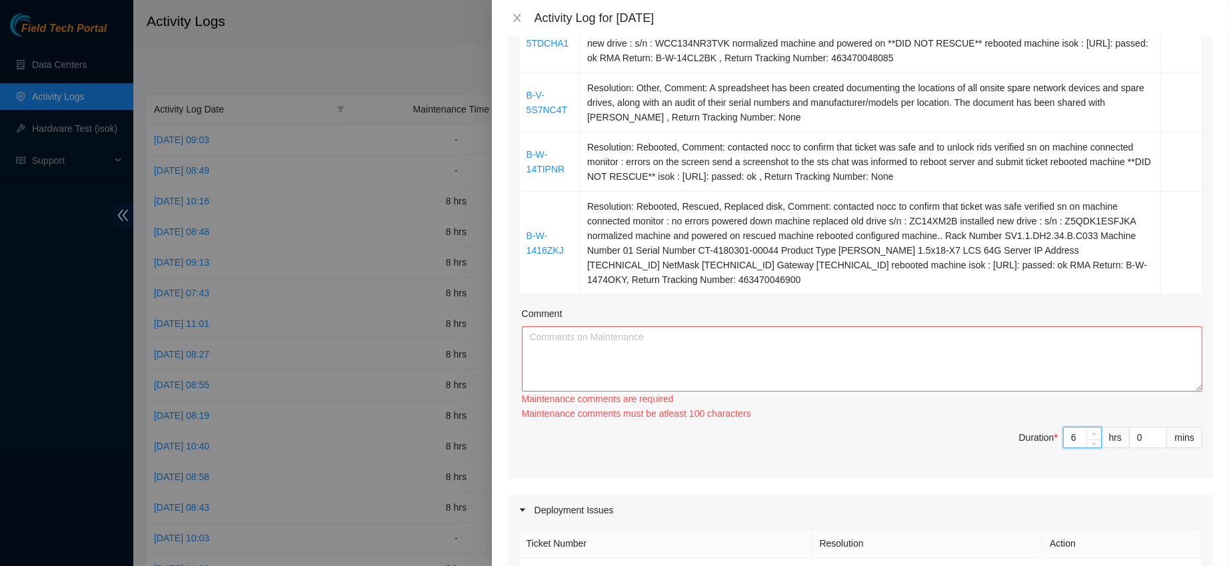
type input "7"
click at [1090, 430] on span "up" at bounding box center [1094, 434] width 8 height 8
type input "8"
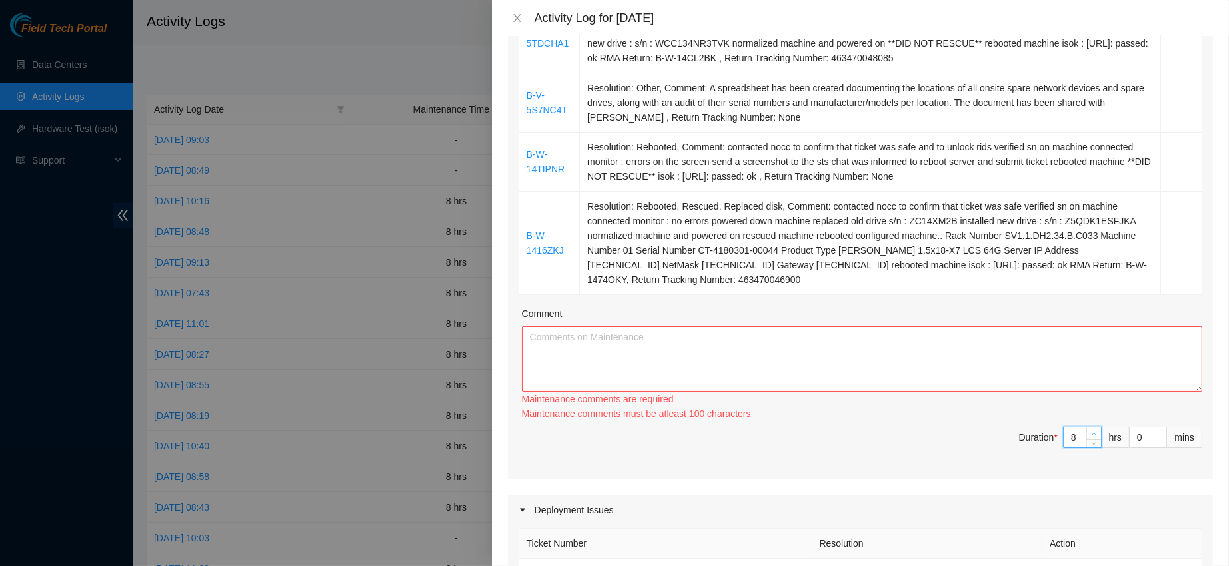
click at [1090, 430] on span "up" at bounding box center [1094, 434] width 8 height 8
click at [999, 385] on textarea "Comment" at bounding box center [862, 358] width 680 height 65
paste textarea "B-V-5TDCHA1 Resolution: Rebooted, Replaced disk, Reseated components, Comment: …"
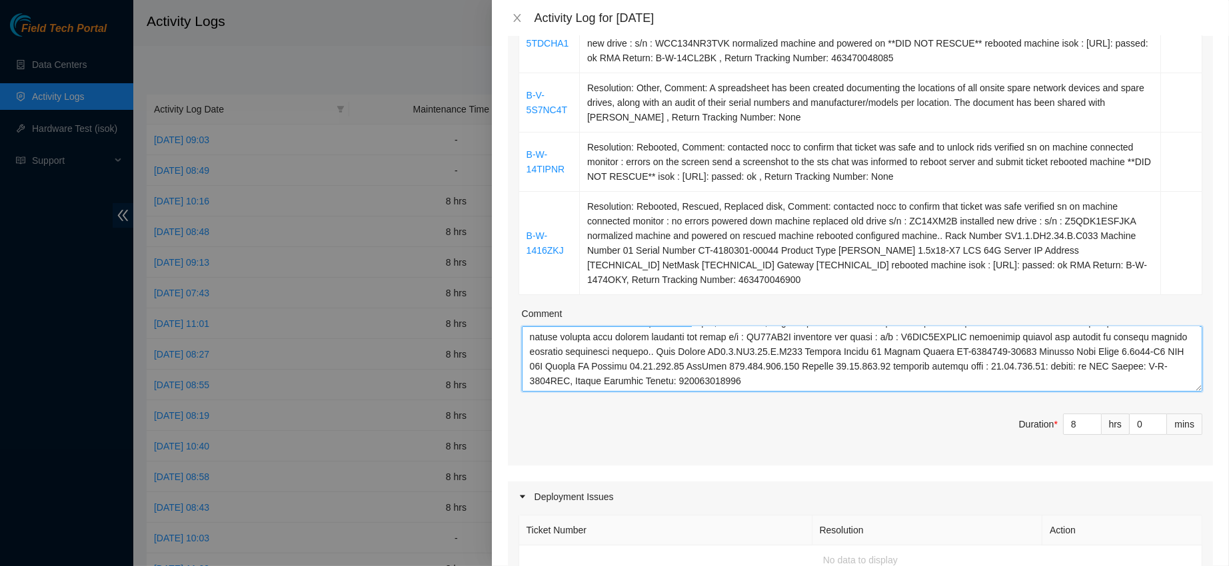
scroll to position [817, 0]
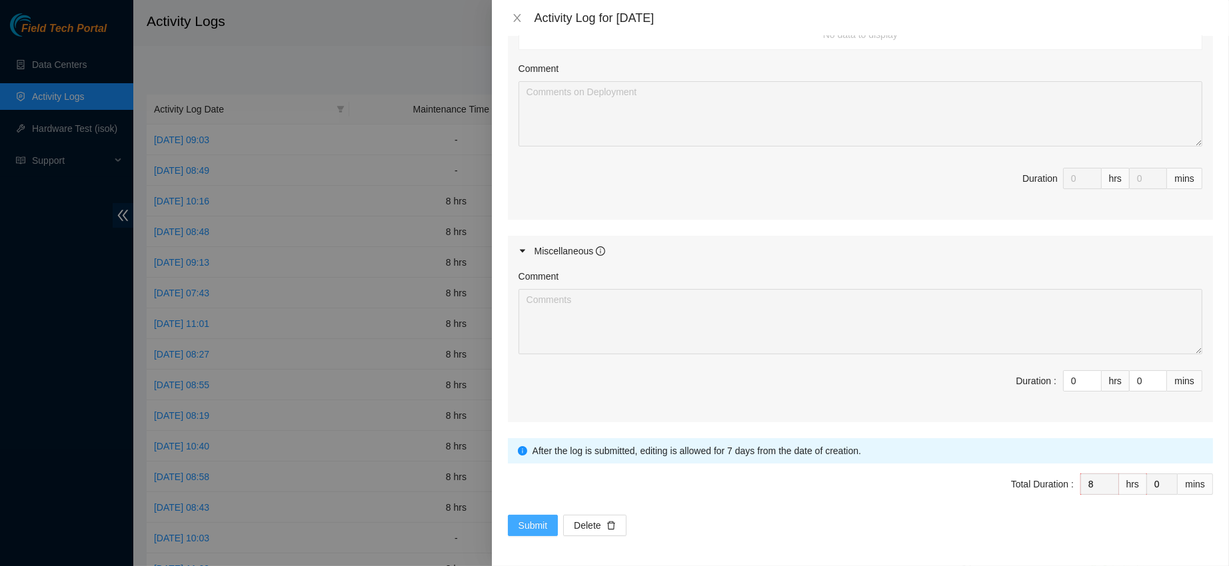
type textarea "B-V-5TDCHA1 Resolution: Rebooted, Replaced disk, Reseated components, Comment: …"
click at [525, 526] on span "Submit" at bounding box center [532, 525] width 29 height 15
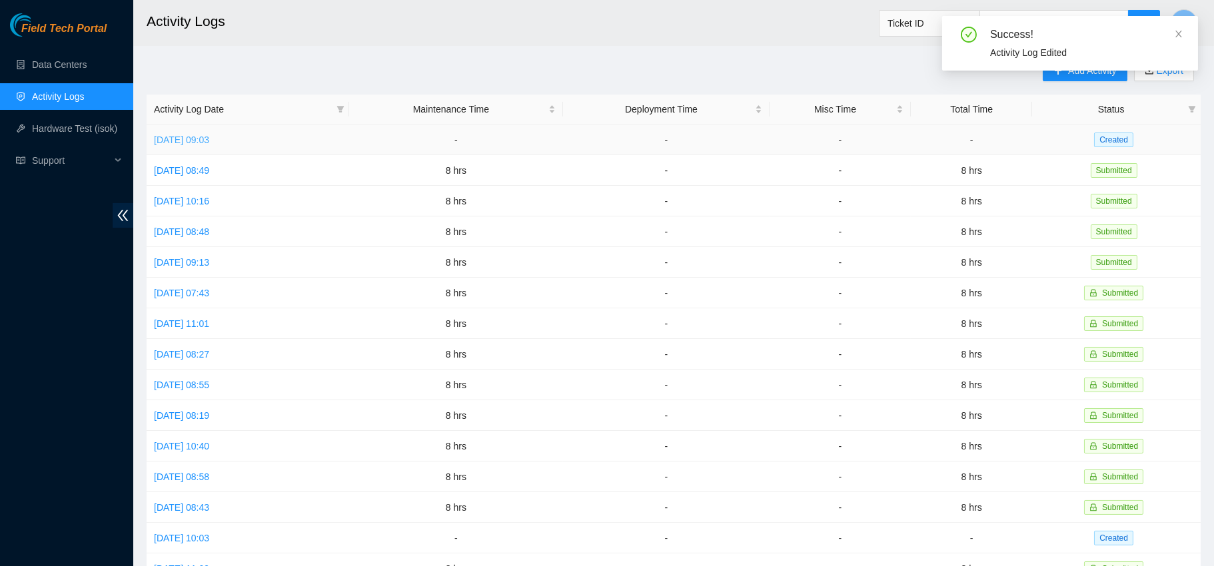
click at [200, 135] on link "[DATE] 09:03" at bounding box center [181, 140] width 55 height 11
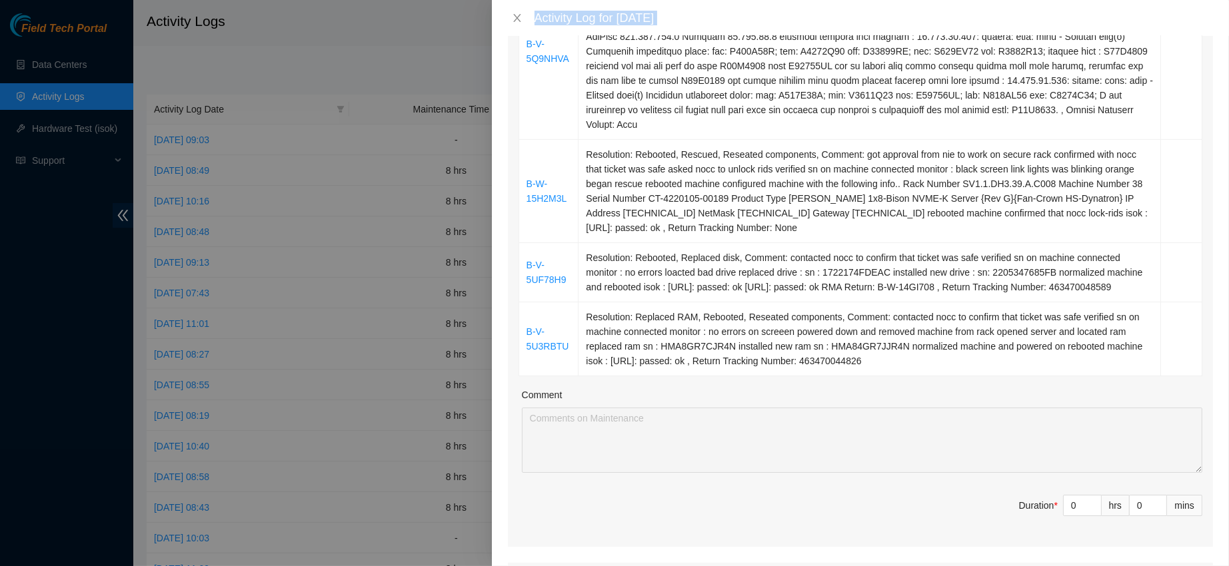
scroll to position [537, 0]
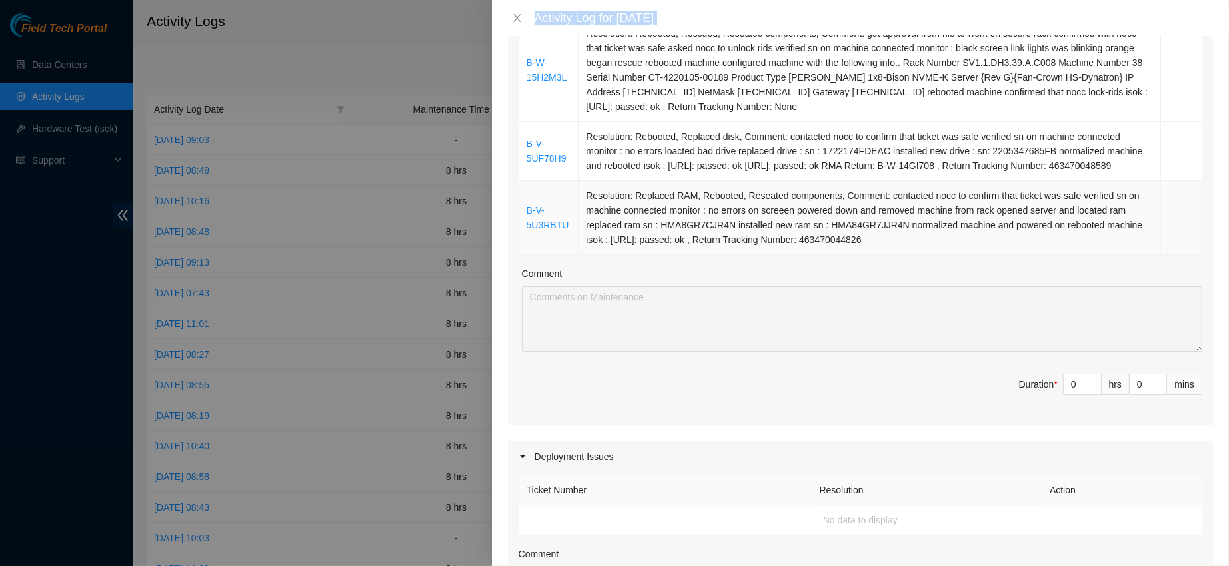
drag, startPoint x: 528, startPoint y: 115, endPoint x: 899, endPoint y: 264, distance: 399.8
click at [899, 255] on tbody "B-W-15IG2BP Resolution: Rebooted, Rescued, Comment: confirm with nocc that tick…" at bounding box center [860, 4] width 683 height 502
copy tbody "B-W-15IG2BP Resolution: Rebooted, Rescued, Comment: confirm with nocc that tick…"
type input "1"
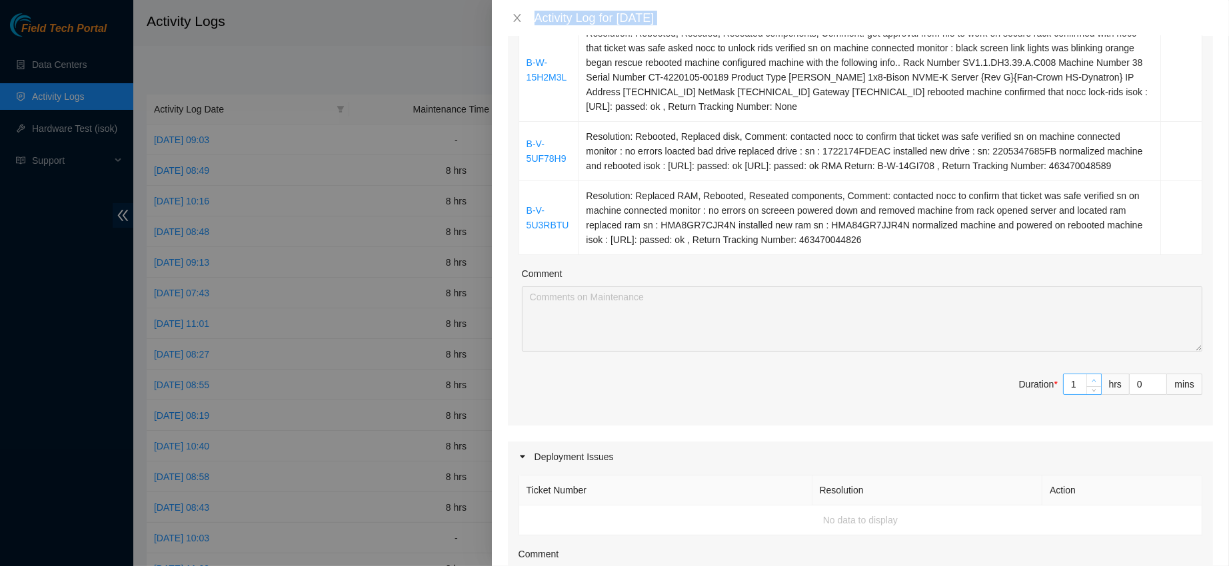
click at [1090, 385] on span "up" at bounding box center [1094, 381] width 8 height 8
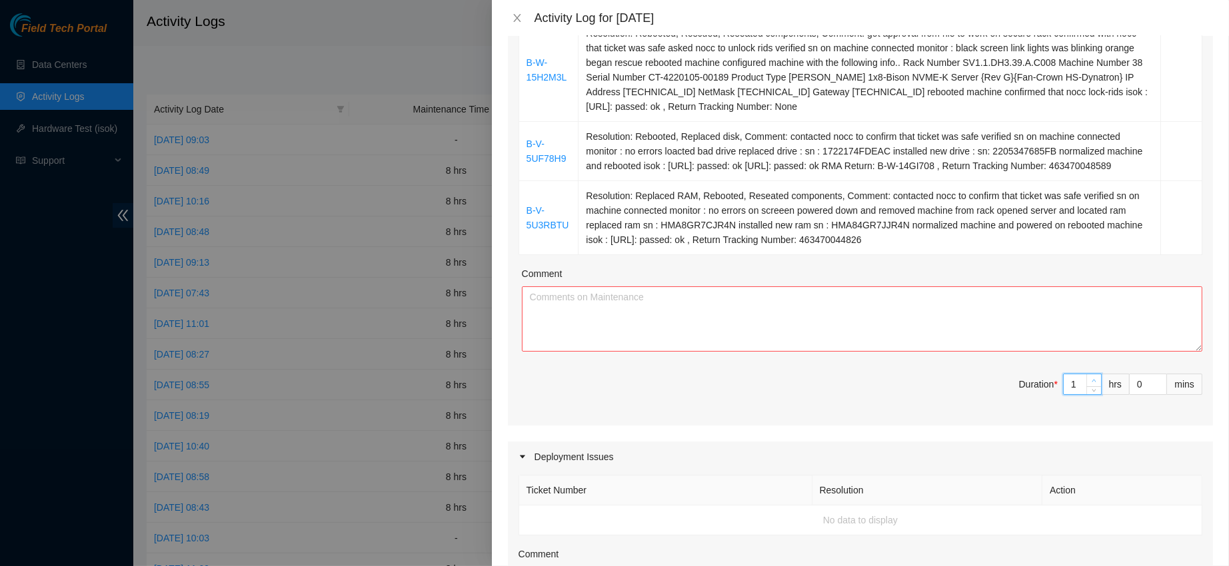
type input "2"
click at [1090, 385] on span "up" at bounding box center [1094, 381] width 8 height 8
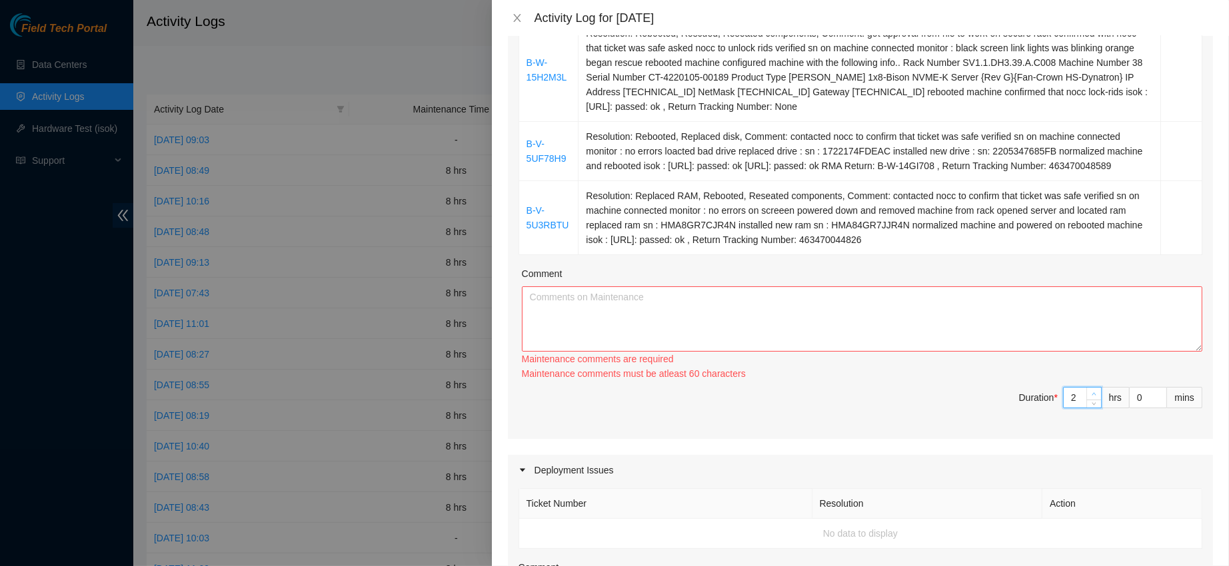
type input "3"
click at [1076, 390] on div "Ticket Number Resolution Action B-W-15IG2BP Resolution: Rebooted, Rescued, Comm…" at bounding box center [860, 73] width 705 height 734
type input "4"
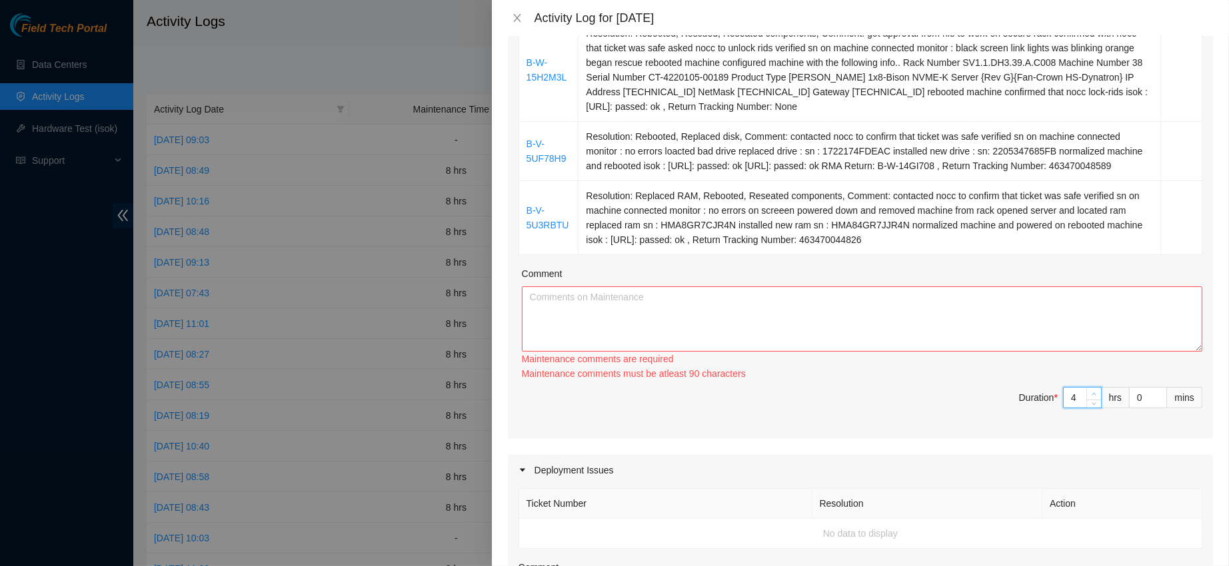
click at [1086, 400] on span "Increase Value" at bounding box center [1093, 394] width 15 height 12
type input "5"
click at [1086, 400] on span "Increase Value" at bounding box center [1093, 394] width 15 height 12
type input "6"
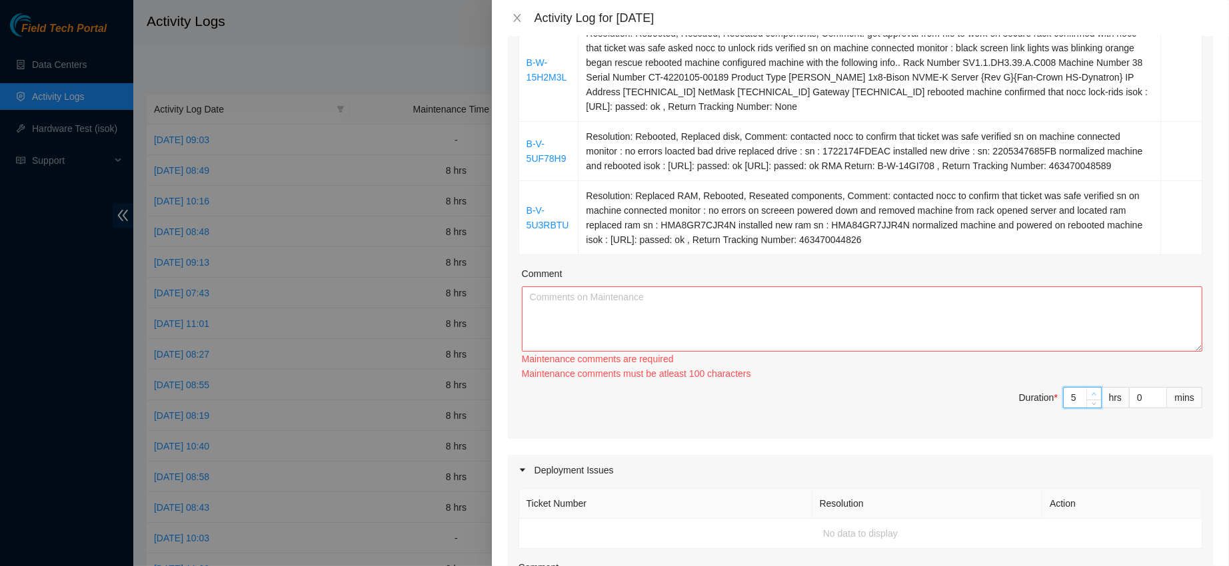
type input "6"
click at [1086, 400] on span "Increase Value" at bounding box center [1093, 394] width 15 height 12
type input "7"
click at [1090, 398] on span "up" at bounding box center [1094, 394] width 8 height 8
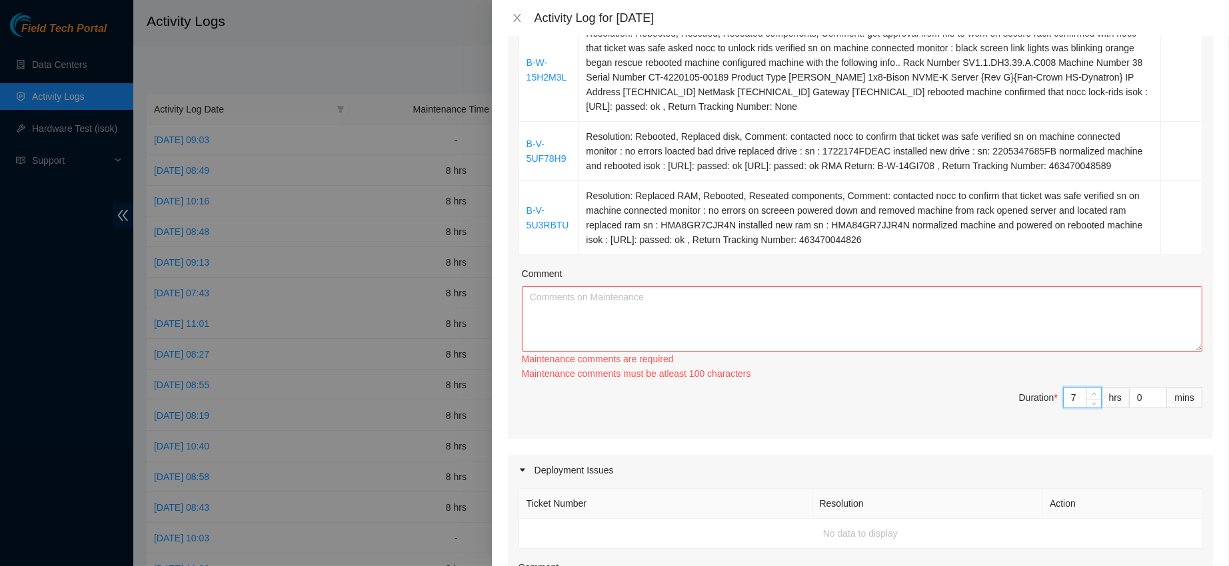
type input "8"
click at [1090, 398] on span "up" at bounding box center [1094, 394] width 8 height 8
click at [954, 340] on textarea "Comment" at bounding box center [862, 318] width 680 height 65
paste textarea "B-W-15IG2BP Resolution: Rebooted, Rescued, Comment: confirm with nocc that tick…"
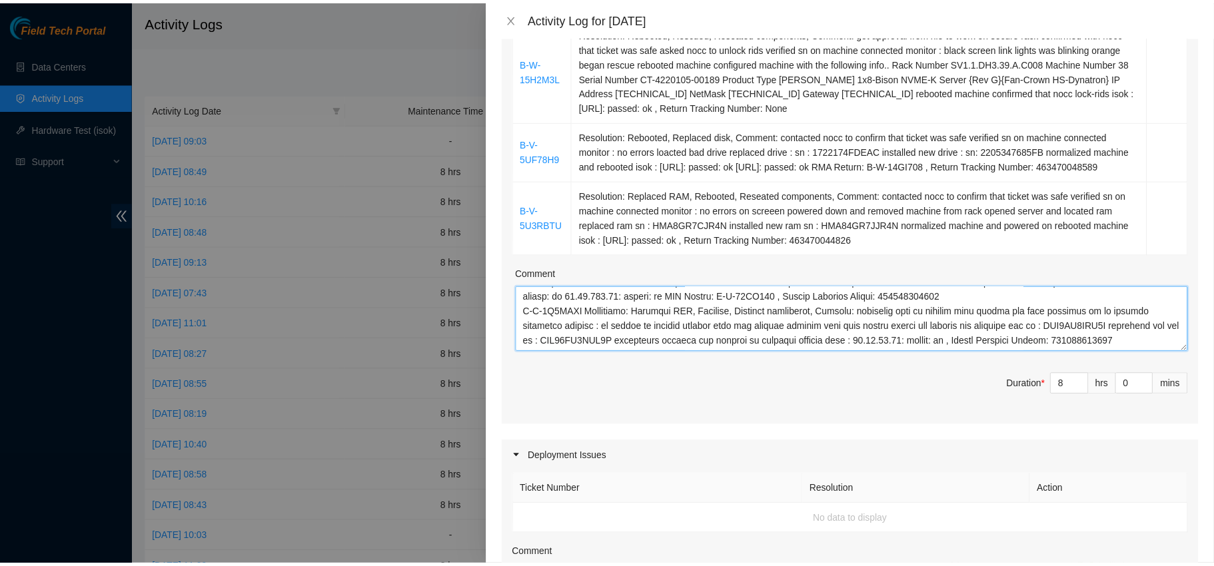
scroll to position [1037, 0]
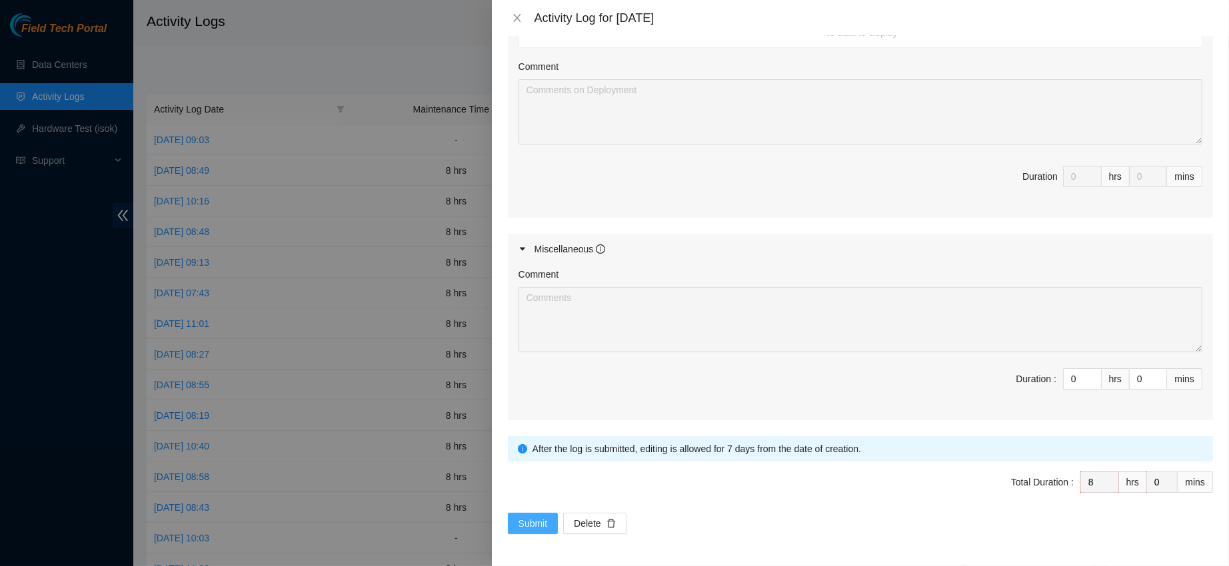
type textarea "B-W-15IG2BP Resolution: Rebooted, Rescued, Comment: confirm with nocc that tick…"
click at [526, 521] on span "Submit" at bounding box center [532, 523] width 29 height 15
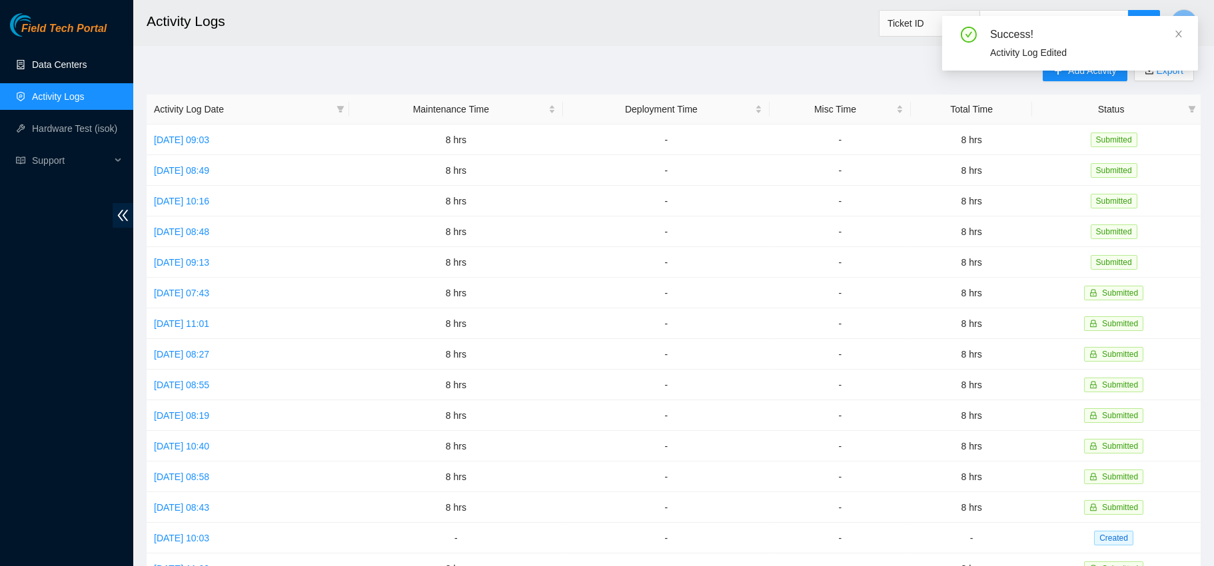
click at [60, 70] on link "Data Centers" at bounding box center [59, 64] width 55 height 11
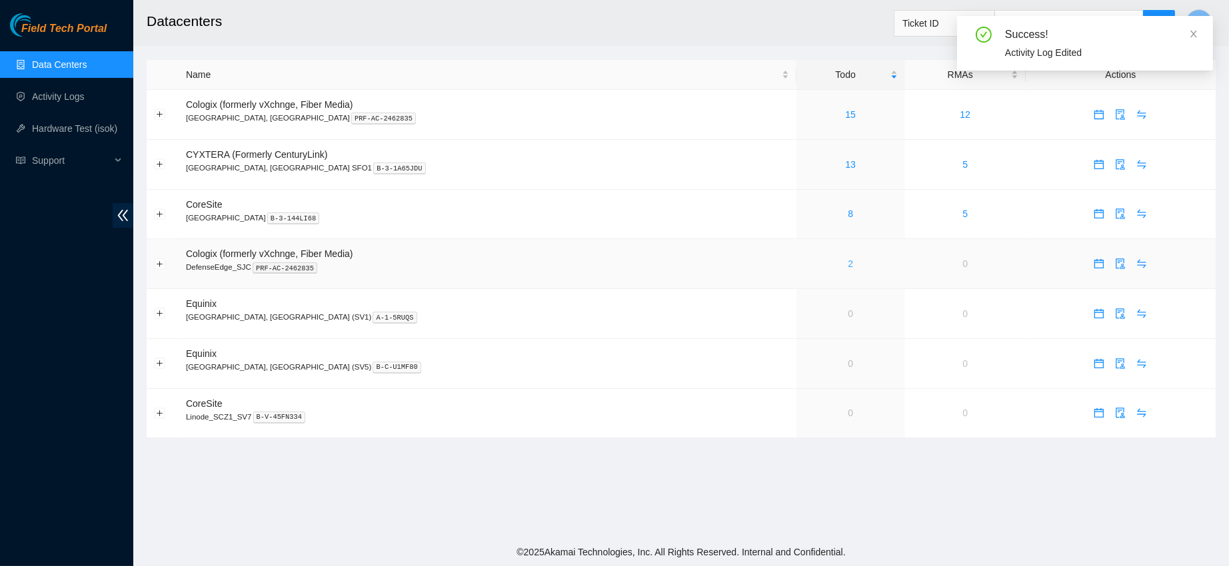
click at [847, 265] on link "2" at bounding box center [849, 264] width 5 height 11
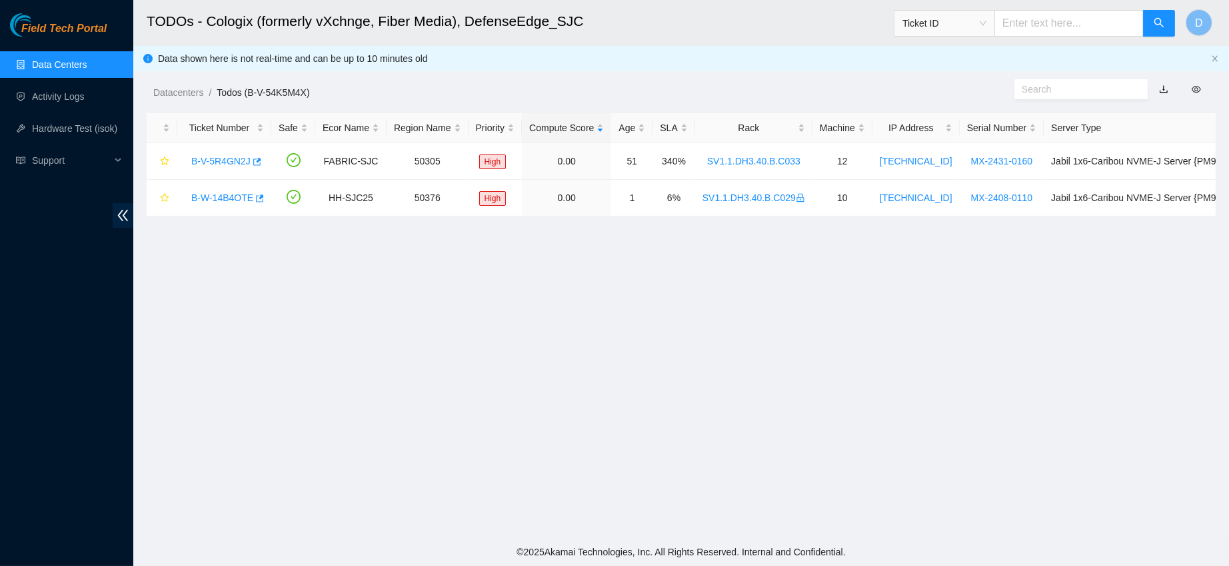
click at [85, 59] on link "Data Centers" at bounding box center [59, 64] width 55 height 11
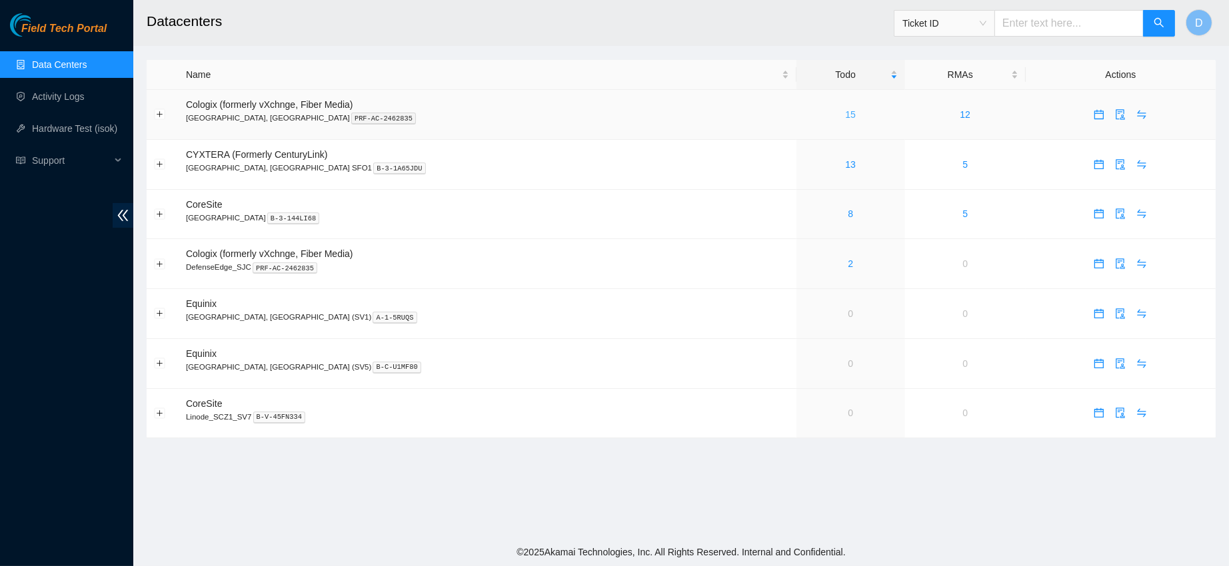
click at [845, 111] on link "15" at bounding box center [850, 114] width 11 height 11
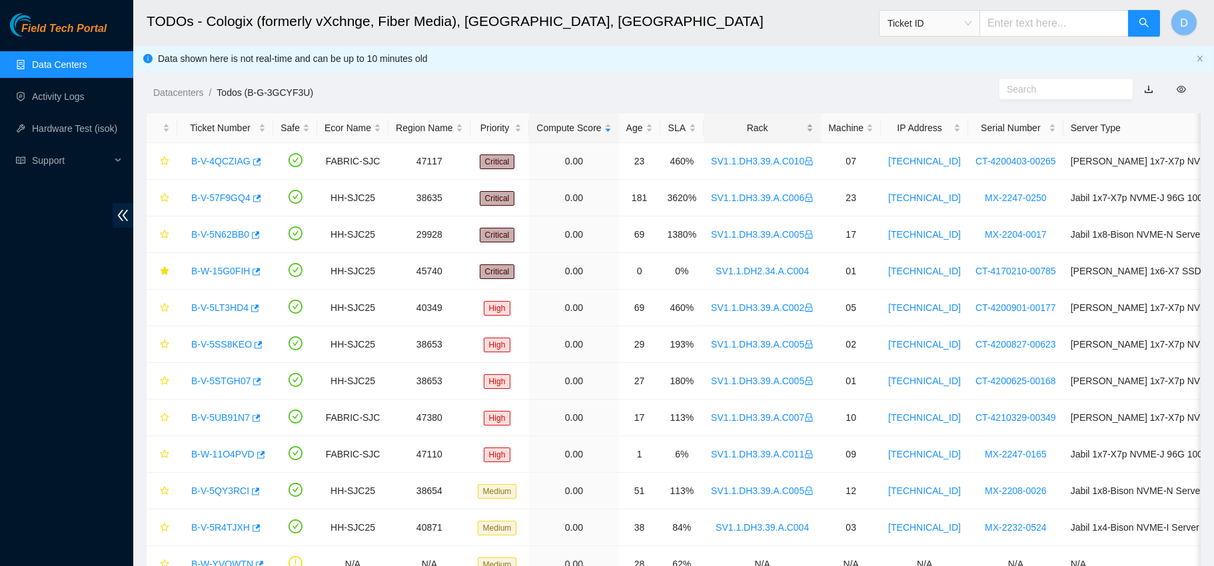
click at [736, 121] on div "Rack" at bounding box center [762, 128] width 103 height 15
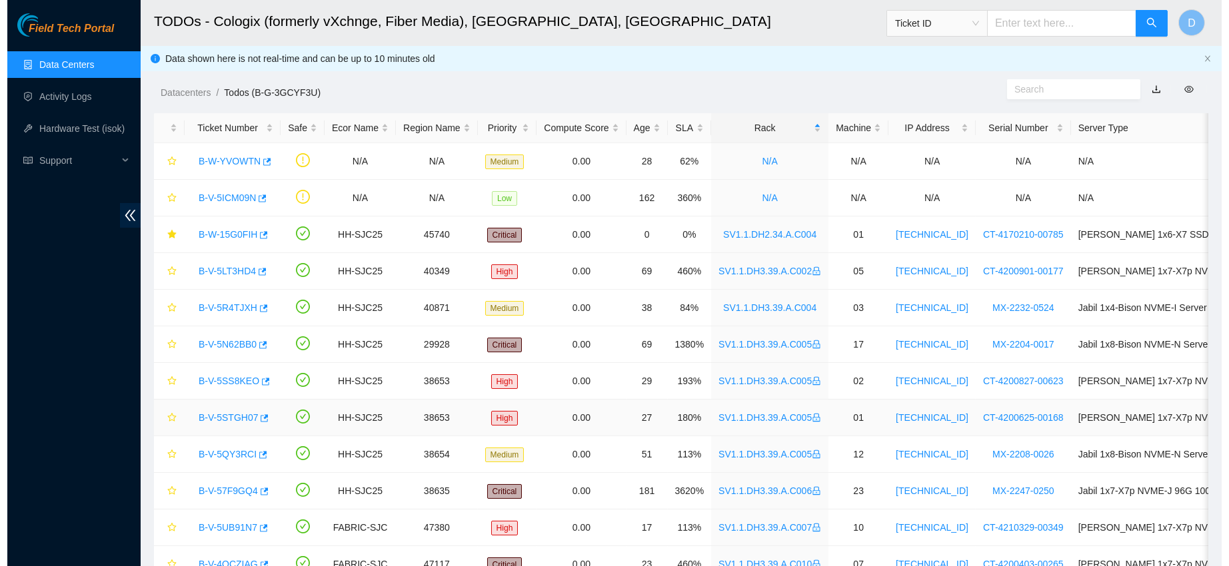
scroll to position [182, 0]
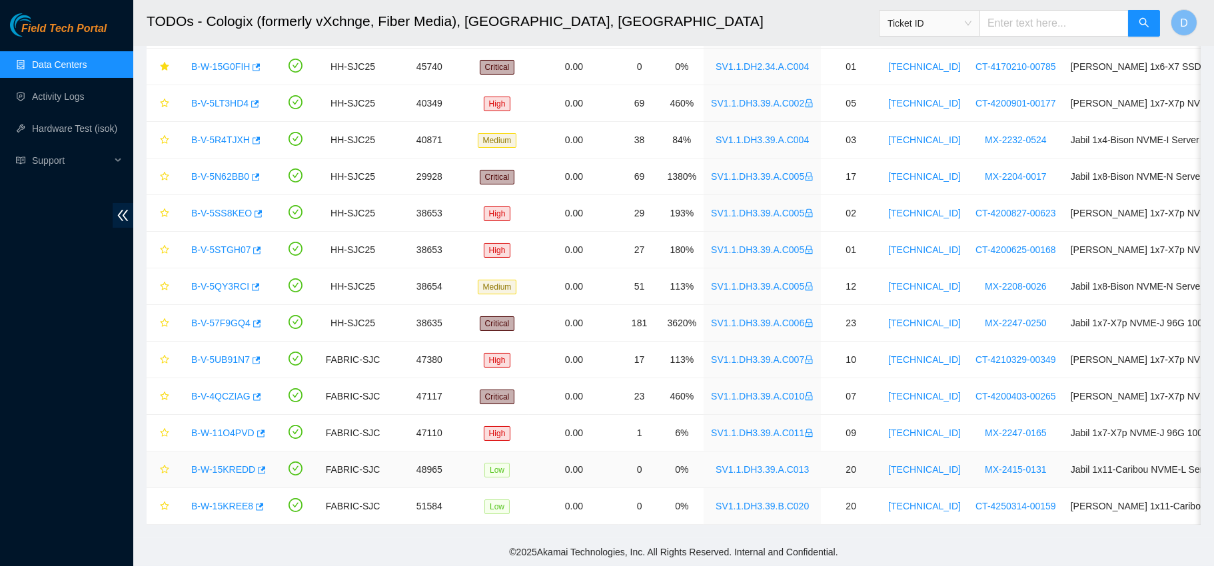
click at [216, 464] on link "B-W-15KREDD" at bounding box center [223, 469] width 64 height 11
